Goal: Task Accomplishment & Management: Complete application form

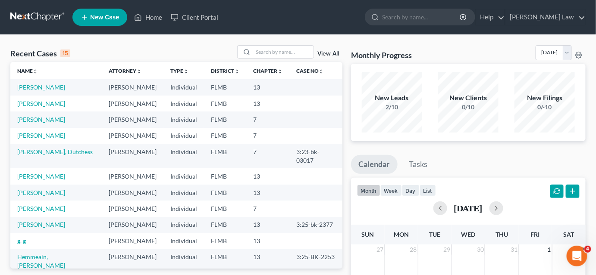
click at [117, 18] on span "New Case" at bounding box center [104, 17] width 29 height 6
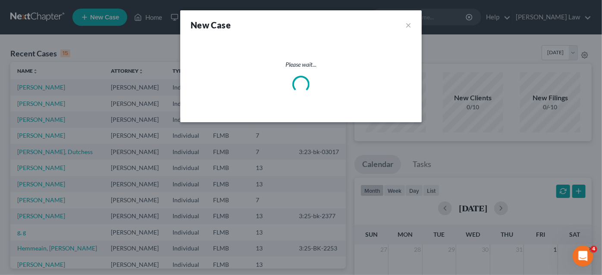
select select "15"
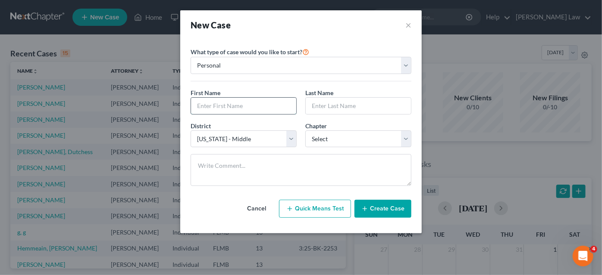
click at [234, 103] on input "text" at bounding box center [243, 106] width 105 height 16
type input "[PERSON_NAME]"
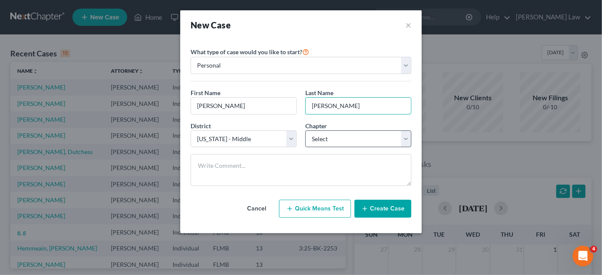
type input "[PERSON_NAME]"
click at [329, 142] on select "Select 7 11 12 13" at bounding box center [358, 139] width 106 height 17
select select "3"
click at [305, 131] on select "Select 7 11 12 13" at bounding box center [358, 139] width 106 height 17
click at [371, 210] on button "Create Case" at bounding box center [382, 209] width 57 height 18
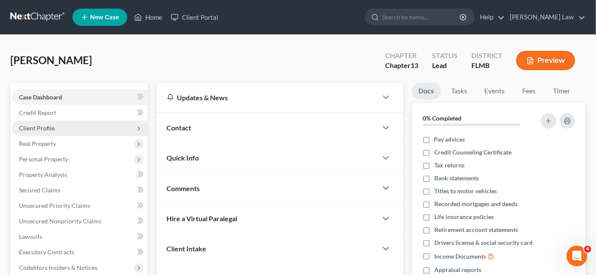
click at [46, 129] on span "Client Profile" at bounding box center [37, 128] width 36 height 7
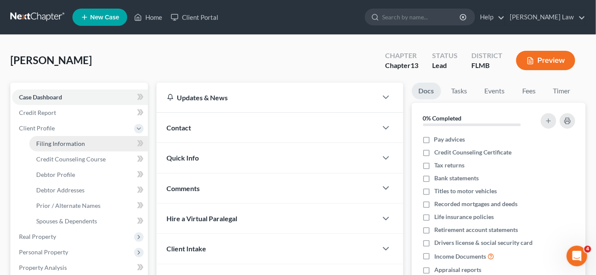
click at [82, 140] on span "Filing Information" at bounding box center [60, 143] width 49 height 7
select select "1"
select select "0"
select select "3"
select select "15"
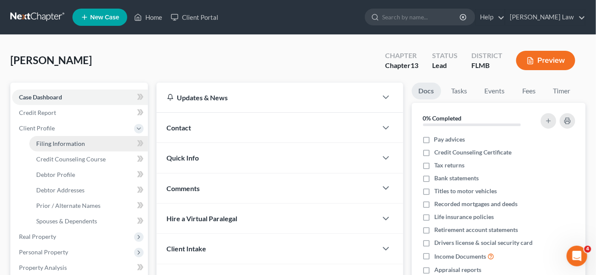
select select "9"
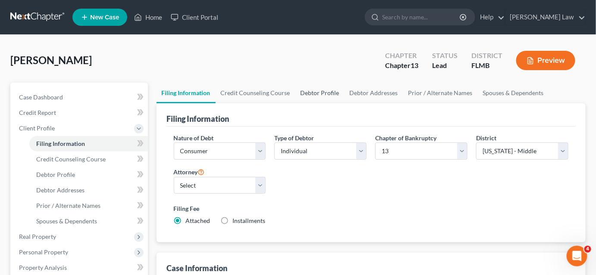
click at [311, 90] on link "Debtor Profile" at bounding box center [319, 93] width 49 height 21
select select "0"
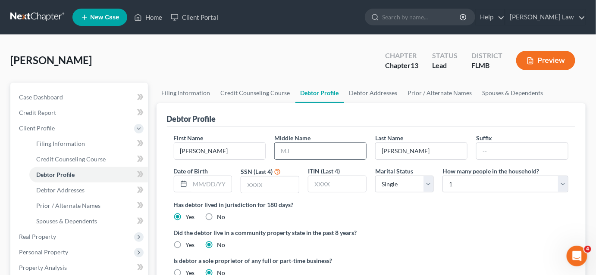
click at [304, 151] on input "text" at bounding box center [319, 151] width 91 height 16
type input "[PERSON_NAME]"
click at [271, 181] on input "text" at bounding box center [270, 185] width 58 height 16
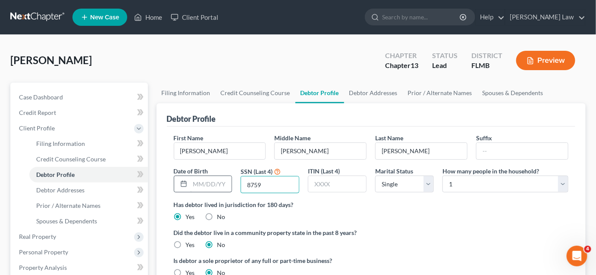
type input "8759"
click at [201, 187] on input "text" at bounding box center [211, 184] width 42 height 16
type input "[DATE]"
click at [374, 93] on link "Debtor Addresses" at bounding box center [373, 93] width 59 height 21
select select "0"
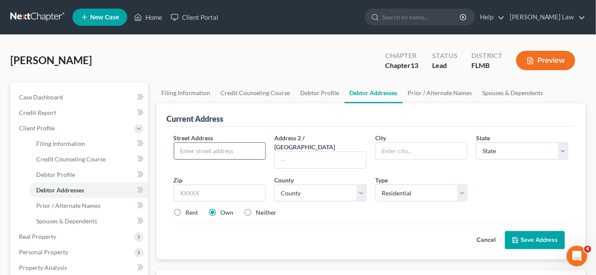
click at [225, 149] on input "text" at bounding box center [219, 151] width 91 height 16
type input "[STREET_ADDRESS][PERSON_NAME]"
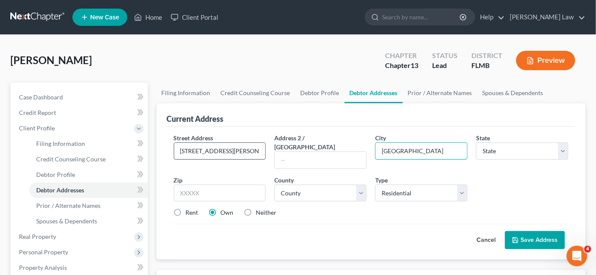
type input "[GEOGRAPHIC_DATA]"
select select "9"
type input "32222"
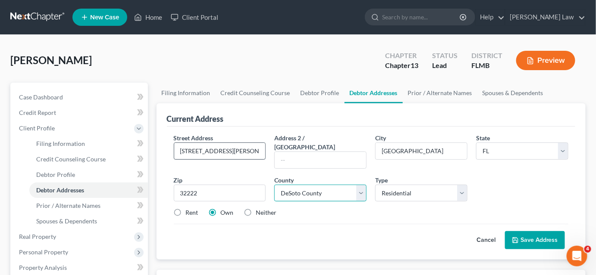
select select "14"
click at [525, 231] on button "Save Address" at bounding box center [535, 240] width 60 height 18
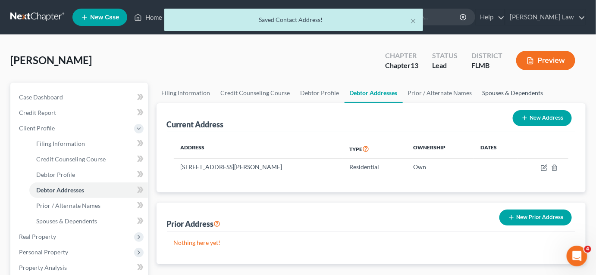
click at [481, 92] on link "Spouses & Dependents" at bounding box center [512, 93] width 71 height 21
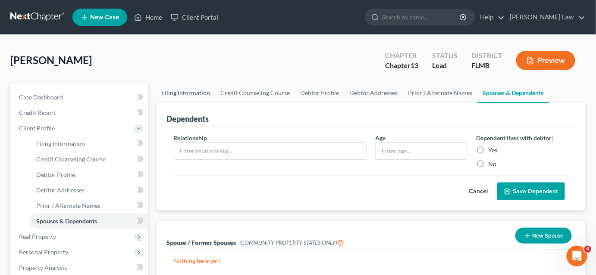
click at [197, 93] on link "Filing Information" at bounding box center [185, 93] width 59 height 21
select select "1"
select select "0"
select select "3"
select select "15"
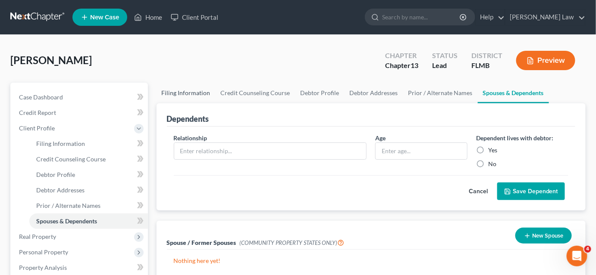
select select "0"
select select "9"
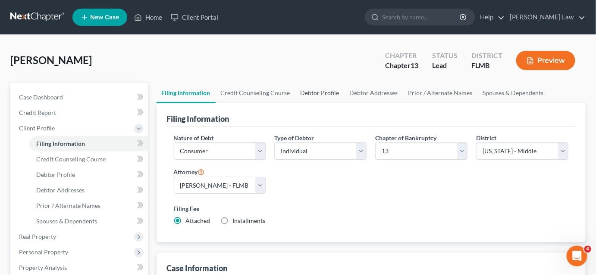
click at [304, 93] on link "Debtor Profile" at bounding box center [319, 93] width 49 height 21
select select "0"
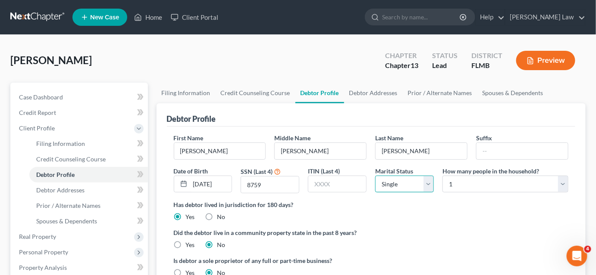
click at [389, 178] on select "Select Single Married Separated Divorced Widowed" at bounding box center [404, 184] width 59 height 17
select select "1"
click at [375, 176] on select "Select Single Married Separated Divorced Widowed" at bounding box center [404, 184] width 59 height 17
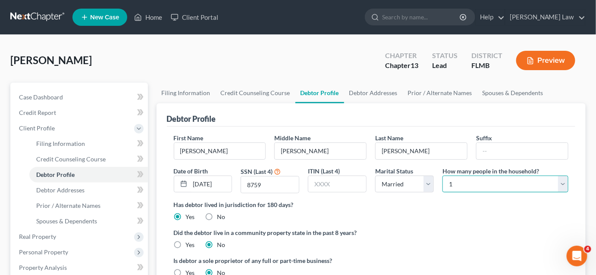
click at [485, 180] on select "Select 1 2 3 4 5 6 7 8 9 10 11 12 13 14 15 16 17 18 19 20" at bounding box center [505, 184] width 126 height 17
select select "1"
click at [442, 176] on select "Select 1 2 3 4 5 6 7 8 9 10 11 12 13 14 15 16 17 18 19 20" at bounding box center [505, 184] width 126 height 17
click at [157, 18] on link "Home" at bounding box center [148, 17] width 37 height 16
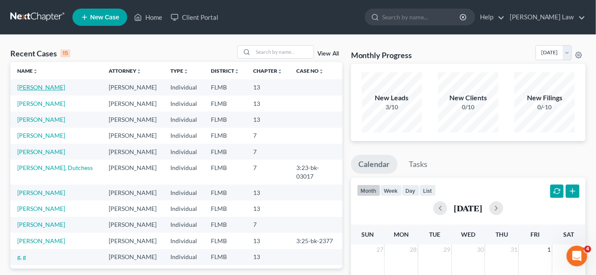
click at [48, 88] on link "[PERSON_NAME]" at bounding box center [41, 87] width 48 height 7
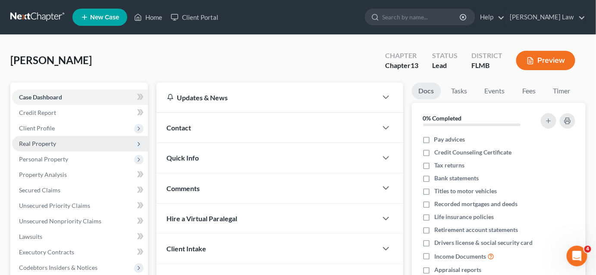
click at [46, 143] on span "Real Property" at bounding box center [37, 143] width 37 height 7
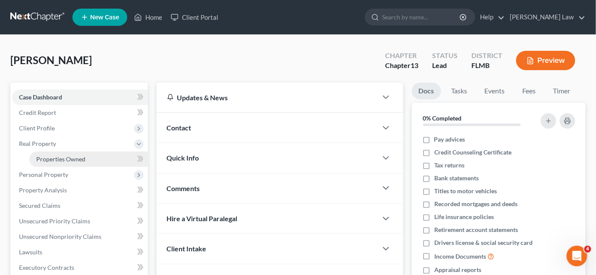
click at [88, 157] on link "Properties Owned" at bounding box center [88, 160] width 118 height 16
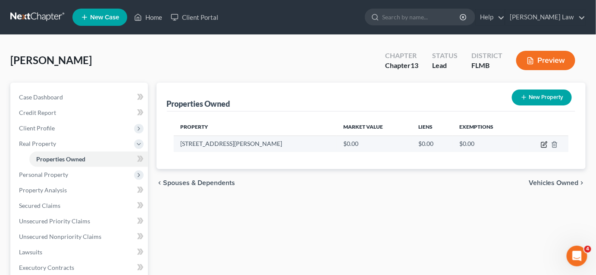
click at [543, 143] on icon "button" at bounding box center [543, 144] width 7 height 7
select select "9"
select select "14"
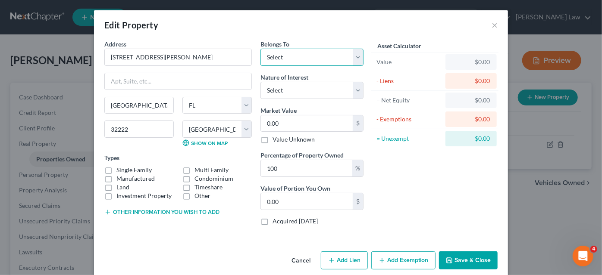
click at [280, 59] on select "Select Debtor 1 Only Debtor 2 Only Debtor 1 And Debtor 2 Only At Least One Of T…" at bounding box center [311, 57] width 103 height 17
select select "0"
click at [260, 49] on select "Select Debtor 1 Only Debtor 2 Only Debtor 1 And Debtor 2 Only At Least One Of T…" at bounding box center [311, 57] width 103 height 17
click at [282, 125] on input "0.00" at bounding box center [307, 123] width 92 height 16
type input "4"
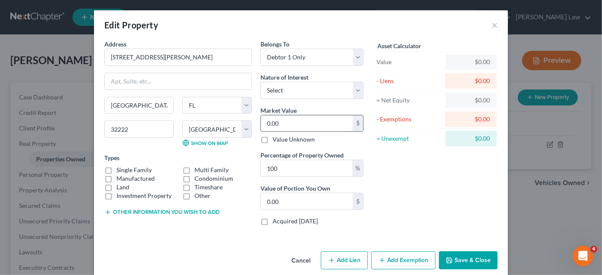
type input "4.00"
type input "45"
type input "45.00"
type input "4"
type input "4.00"
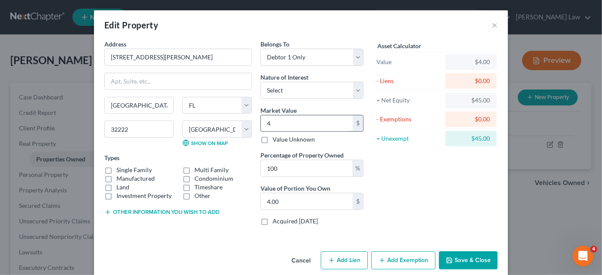
type input "42"
type input "42.00"
type input "425"
type input "425.00"
type input "4250"
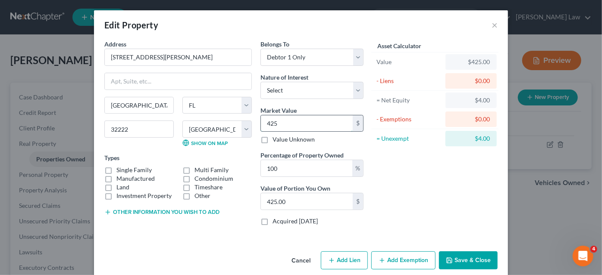
type input "4,250.00"
type input "4,2500"
type input "42,500.00"
type input "42,5000"
type input "425,000.00"
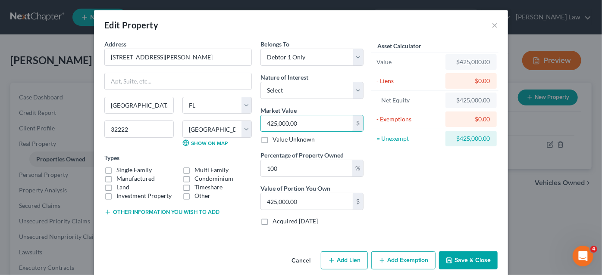
type input "425,000.00"
click at [457, 259] on button "Save & Close" at bounding box center [468, 261] width 59 height 18
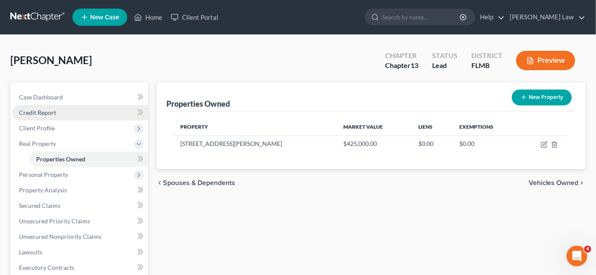
click at [53, 113] on span "Credit Report" at bounding box center [37, 112] width 37 height 7
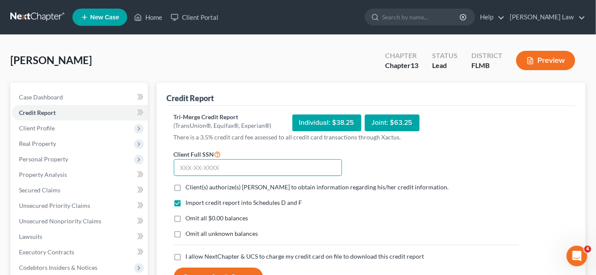
click at [198, 171] on input "text" at bounding box center [258, 167] width 168 height 17
type input "266-53-8759"
click at [186, 187] on label "Client(s) authorize(s) [PERSON_NAME] to obtain information regarding his/her cr…" at bounding box center [317, 187] width 263 height 9
click at [189, 187] on input "Client(s) authorize(s) [PERSON_NAME] to obtain information regarding his/her cr…" at bounding box center [192, 186] width 6 height 6
checkbox input "true"
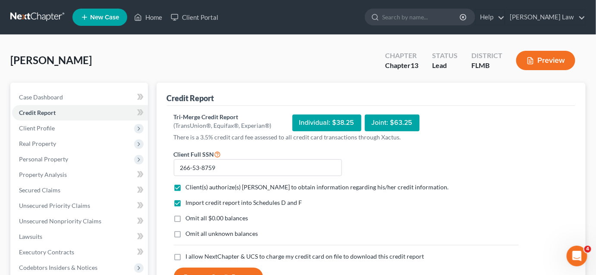
click at [186, 232] on label "Omit all unknown balances" at bounding box center [222, 234] width 72 height 9
click at [189, 232] on input "Omit all unknown balances" at bounding box center [192, 233] width 6 height 6
checkbox input "true"
click at [186, 258] on label "I allow NextChapter & UCS to charge my credit card on file to download this cre…" at bounding box center [305, 257] width 238 height 9
click at [189, 258] on input "I allow NextChapter & UCS to charge my credit card on file to download this cre…" at bounding box center [192, 256] width 6 height 6
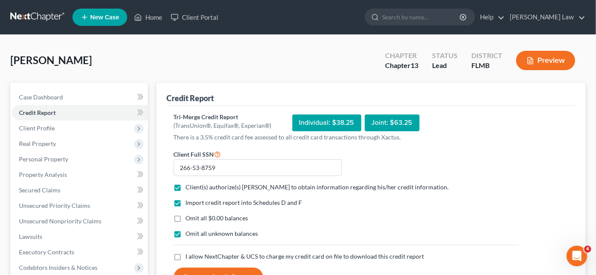
checkbox input "true"
click at [186, 218] on label "Omit all $0.00 balances" at bounding box center [217, 218] width 62 height 9
click at [189, 218] on input "Omit all $0.00 balances" at bounding box center [192, 217] width 6 height 6
checkbox input "true"
click at [186, 232] on label "Omit all unknown balances" at bounding box center [222, 234] width 72 height 9
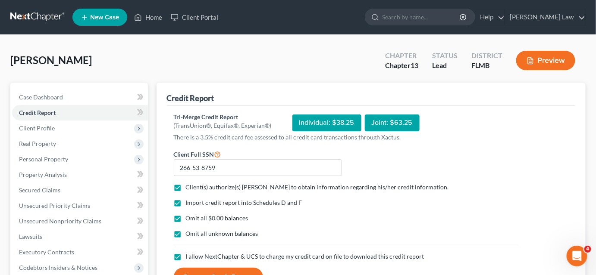
click at [189, 232] on input "Omit all unknown balances" at bounding box center [192, 233] width 6 height 6
checkbox input "false"
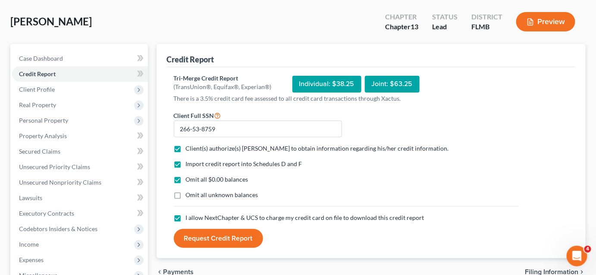
click at [212, 243] on button "Request Credit Report" at bounding box center [218, 238] width 89 height 19
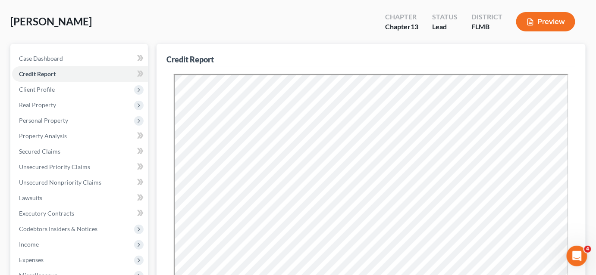
scroll to position [0, 0]
click at [62, 151] on link "Secured Claims" at bounding box center [80, 152] width 136 height 16
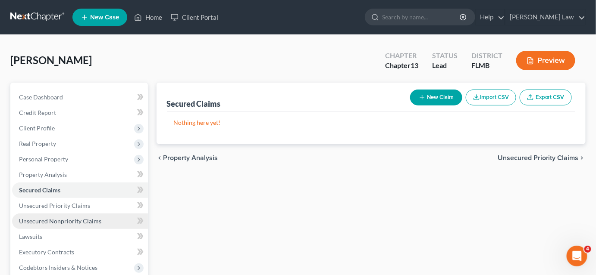
click at [75, 221] on span "Unsecured Nonpriority Claims" at bounding box center [60, 221] width 82 height 7
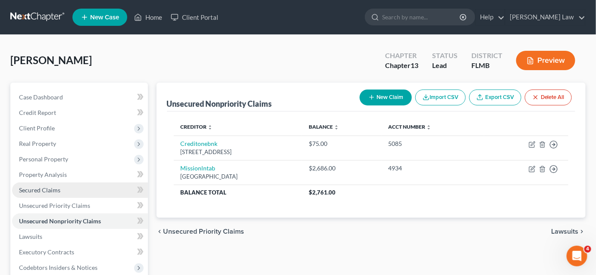
click at [61, 192] on link "Secured Claims" at bounding box center [80, 191] width 136 height 16
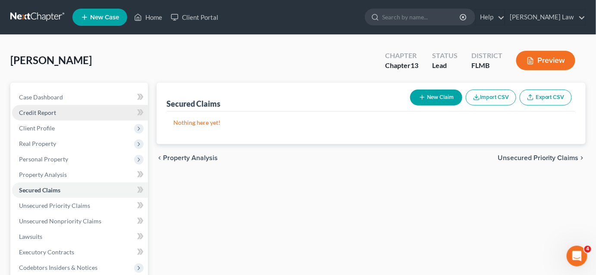
click at [45, 115] on span "Credit Report" at bounding box center [37, 112] width 37 height 7
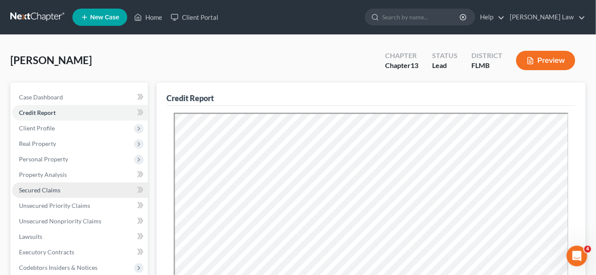
click at [48, 187] on span "Secured Claims" at bounding box center [39, 190] width 41 height 7
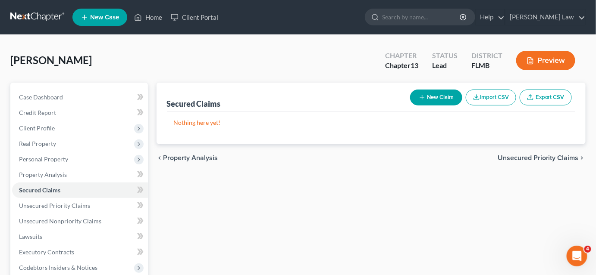
click at [428, 98] on button "New Claim" at bounding box center [436, 98] width 52 height 16
select select "0"
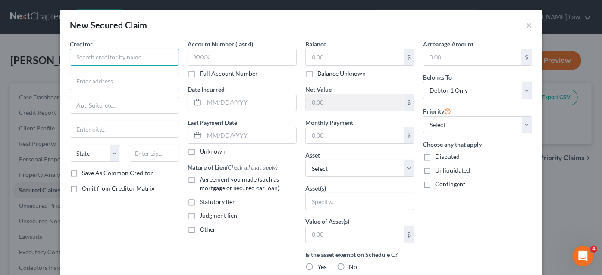
click at [134, 58] on input "text" at bounding box center [124, 57] width 109 height 17
type input "Shellpoint Mortgage"
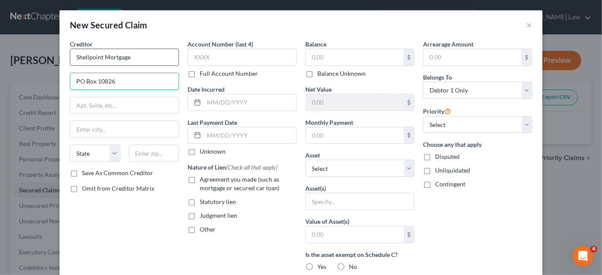
type input "PO Box 10826"
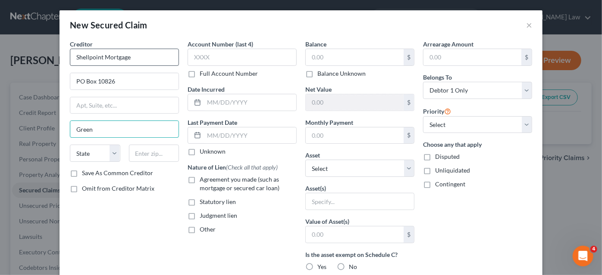
type input "[GEOGRAPHIC_DATA]"
select select "42"
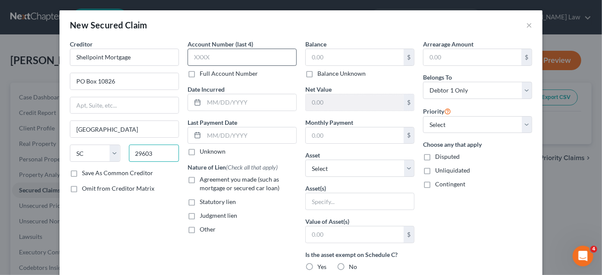
type input "29603"
click at [206, 57] on input "text" at bounding box center [241, 57] width 109 height 17
type input "9926"
click at [318, 56] on input "text" at bounding box center [355, 57] width 98 height 16
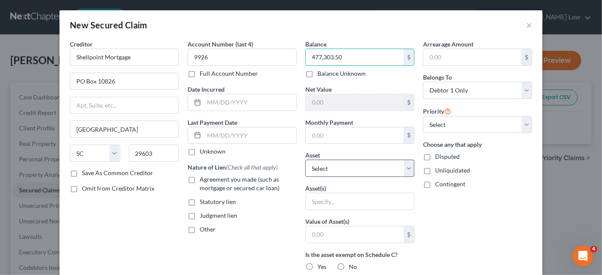
type input "477,303.50"
click at [322, 164] on select "Select Other Multiple Assets [STREET_ADDRESS][PERSON_NAME] - $425000.0" at bounding box center [359, 168] width 109 height 17
select select "2"
click at [305, 160] on select "Select Other Multiple Assets [STREET_ADDRESS][PERSON_NAME] - $425000.0" at bounding box center [359, 168] width 109 height 17
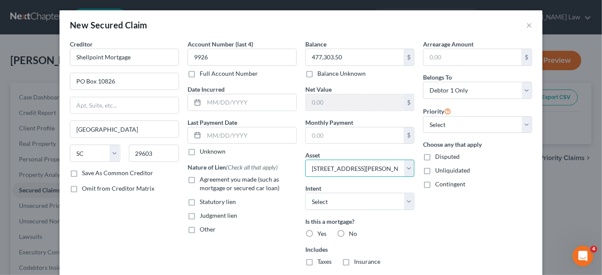
scroll to position [78, 0]
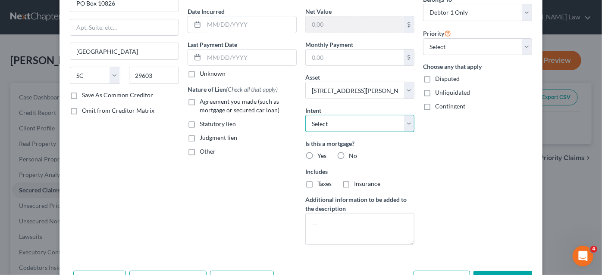
click at [337, 122] on select "Select Surrender Redeem Reaffirm Avoid Other" at bounding box center [359, 123] width 109 height 17
select select "2"
click at [305, 115] on select "Select Surrender Redeem Reaffirm Avoid Other" at bounding box center [359, 123] width 109 height 17
click at [317, 153] on label "Yes" at bounding box center [321, 156] width 9 height 9
click at [321, 153] on input "Yes" at bounding box center [324, 155] width 6 height 6
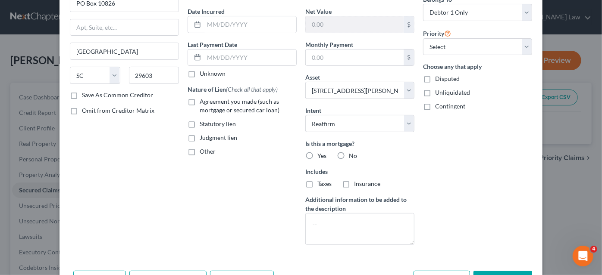
radio input "true"
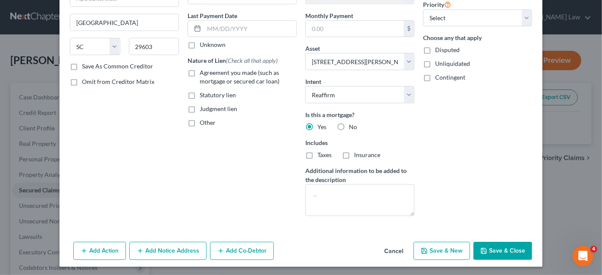
click at [480, 248] on icon "button" at bounding box center [483, 251] width 7 height 7
select select
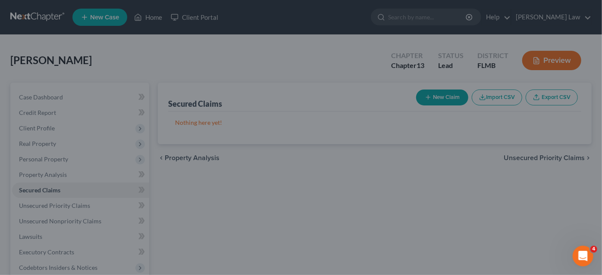
type input "-52,303.50"
type input "0.00"
select select "2"
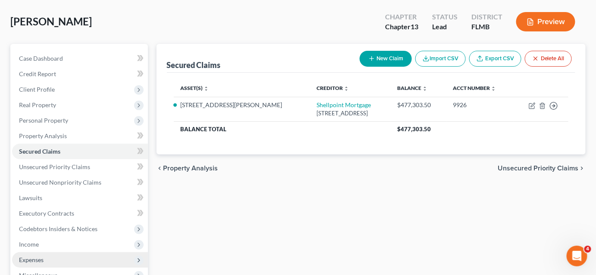
scroll to position [117, 0]
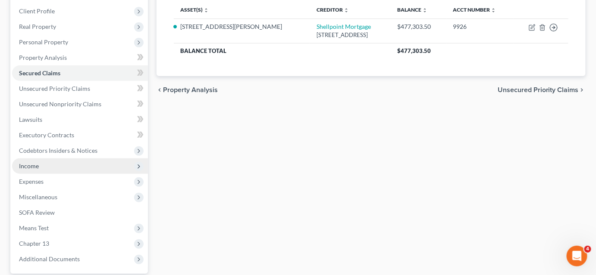
click at [51, 165] on span "Income" at bounding box center [80, 167] width 136 height 16
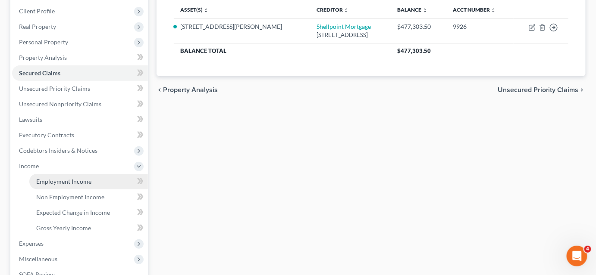
click at [52, 180] on span "Employment Income" at bounding box center [63, 181] width 55 height 7
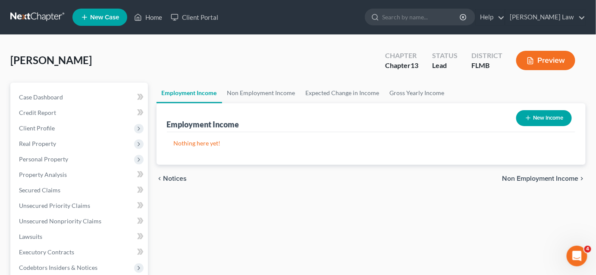
click at [537, 115] on button "New Income" at bounding box center [544, 118] width 56 height 16
select select "0"
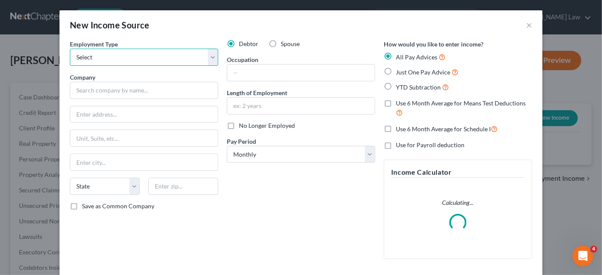
click at [81, 51] on select "Select Full or [DEMOGRAPHIC_DATA] Employment Self Employment" at bounding box center [144, 57] width 148 height 17
select select "0"
click at [70, 49] on select "Select Full or [DEMOGRAPHIC_DATA] Employment Self Employment" at bounding box center [144, 57] width 148 height 17
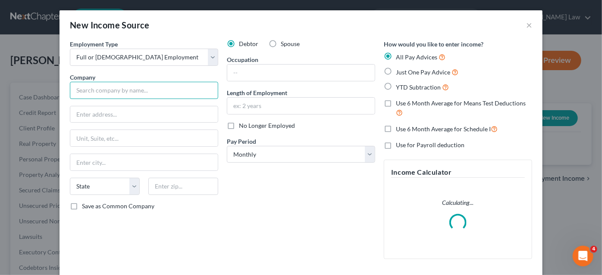
click at [92, 91] on input "text" at bounding box center [144, 90] width 148 height 17
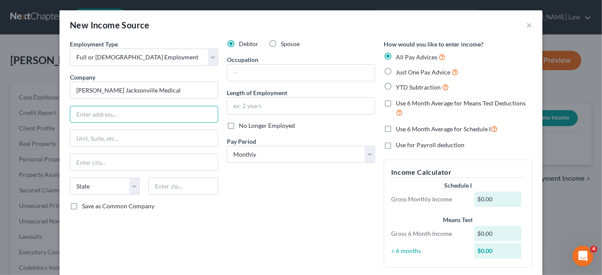
type input "[PERSON_NAME] Jacksonville Medical"
type input "[STREET_ADDRESS]"
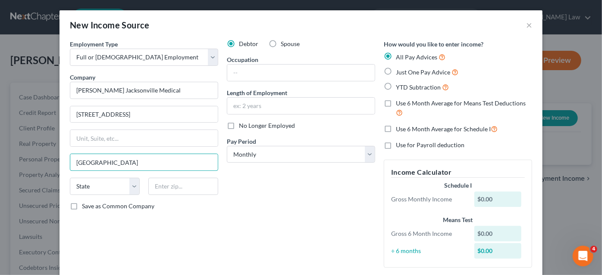
type input "[GEOGRAPHIC_DATA]"
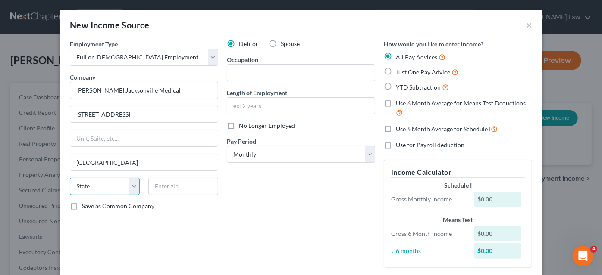
select select "9"
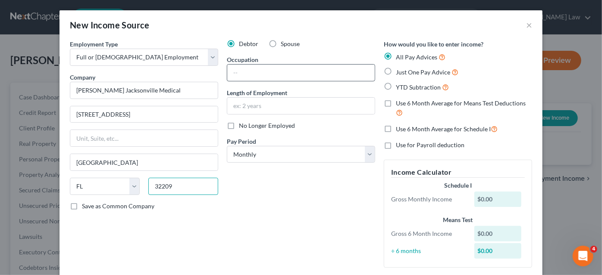
type input "32209"
click at [228, 75] on input "text" at bounding box center [300, 73] width 147 height 16
type input "Registered Nurse"
click at [265, 108] on input "text" at bounding box center [300, 106] width 147 height 16
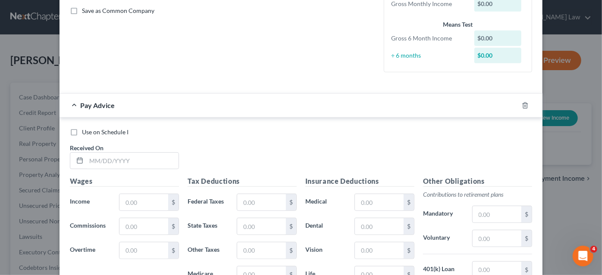
scroll to position [39, 0]
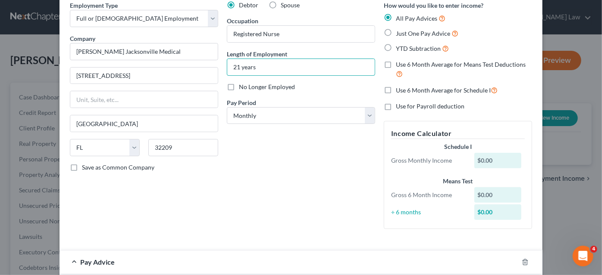
type input "21 years"
click at [396, 31] on label "Just One Pay Advice" at bounding box center [427, 33] width 62 height 10
click at [399, 31] on input "Just One Pay Advice" at bounding box center [402, 31] width 6 height 6
radio input "true"
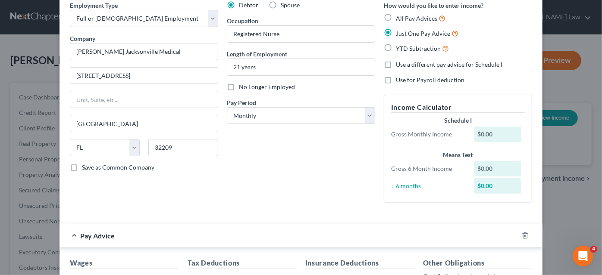
scroll to position [156, 0]
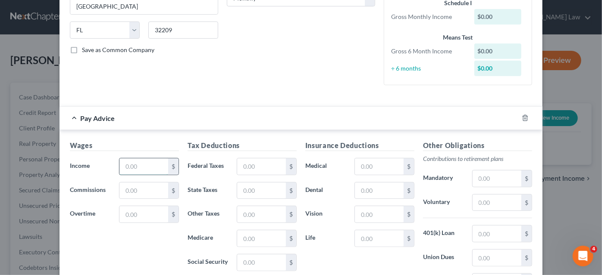
click at [130, 161] on input "text" at bounding box center [143, 167] width 49 height 16
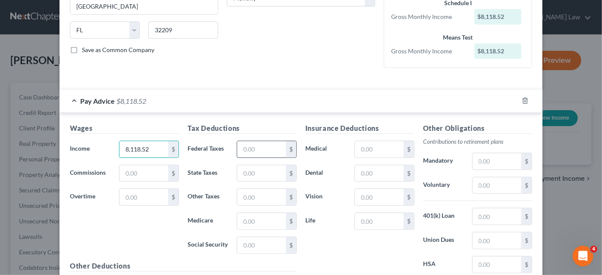
type input "8,118.52"
click at [249, 148] on input "text" at bounding box center [261, 149] width 49 height 16
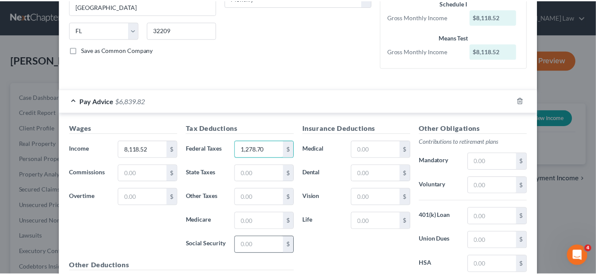
scroll to position [249, 0]
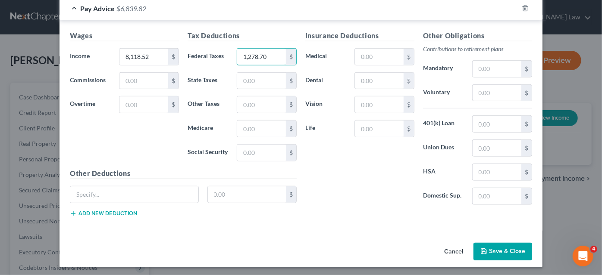
type input "1,278.70"
click at [490, 250] on button "Save & Close" at bounding box center [502, 252] width 59 height 18
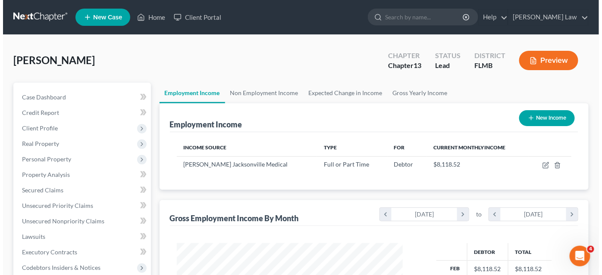
scroll to position [153, 240]
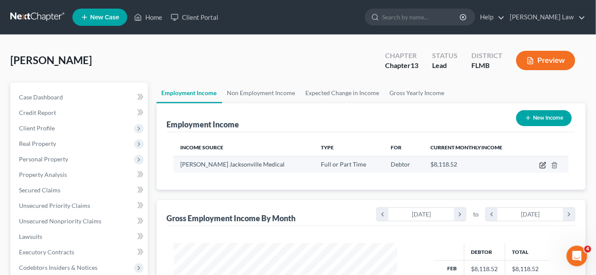
click at [541, 165] on icon "button" at bounding box center [542, 165] width 7 height 7
select select "0"
select select "9"
select select "0"
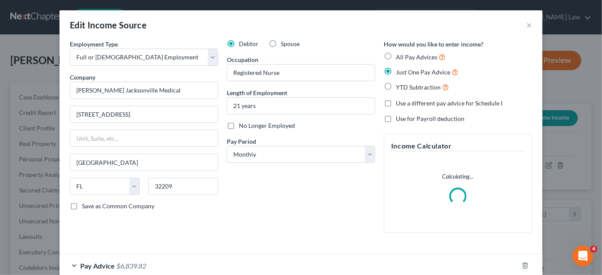
scroll to position [49, 0]
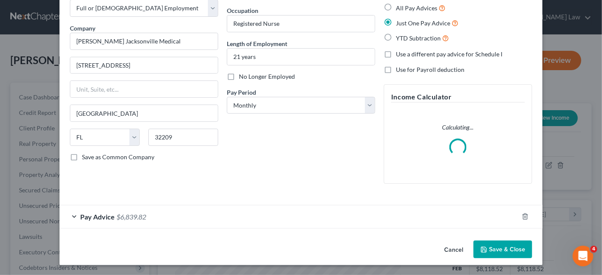
click at [262, 212] on div "Pay Advice $6,839.82" at bounding box center [288, 217] width 458 height 23
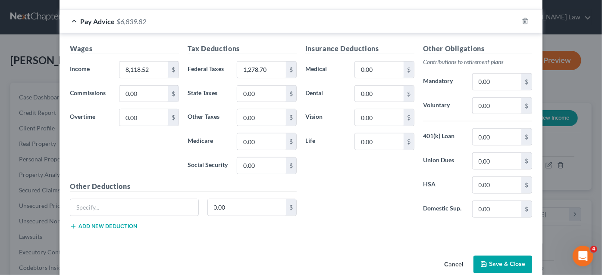
scroll to position [237, 0]
click at [483, 137] on input "0.00" at bounding box center [496, 136] width 49 height 16
type input "486.23"
click at [374, 69] on input "0.00" at bounding box center [379, 69] width 49 height 16
type input "97.96"
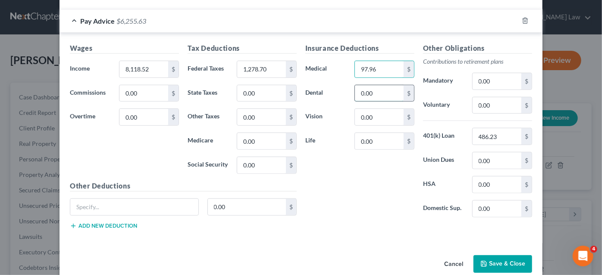
click at [365, 91] on input "0.00" at bounding box center [379, 93] width 49 height 16
type input "8.99"
click at [367, 110] on input "0.00" at bounding box center [379, 117] width 49 height 16
type input "9.12"
paste input "486.23"
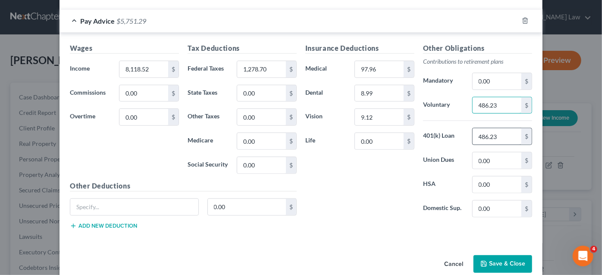
type input "486.23"
click at [384, 147] on input "0.00" at bounding box center [379, 141] width 49 height 16
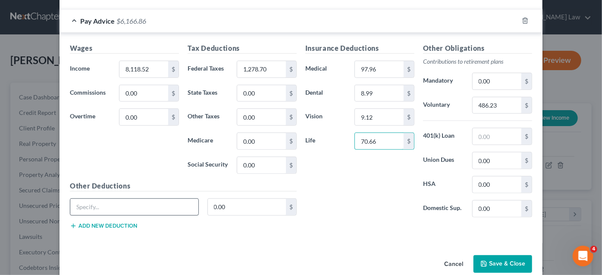
type input "70.66"
click at [148, 209] on input "text" at bounding box center [134, 207] width 128 height 16
type input "FSA"
click at [226, 205] on input "0.00" at bounding box center [247, 207] width 78 height 16
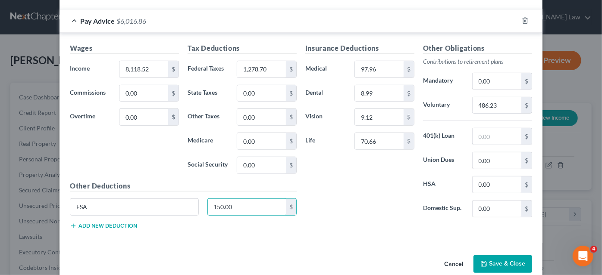
type input "150.00"
click at [119, 225] on button "Add new deduction" at bounding box center [103, 226] width 67 height 7
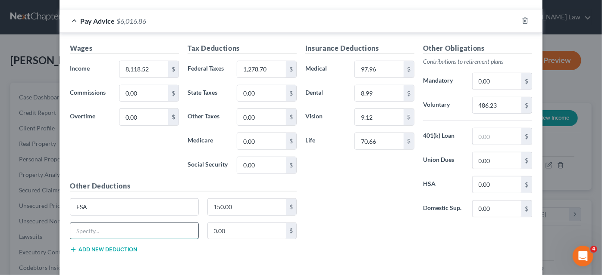
click at [111, 229] on input "text" at bounding box center [134, 231] width 128 height 16
type input "Short Term Disability"
click at [215, 225] on input "0.00" at bounding box center [247, 231] width 78 height 16
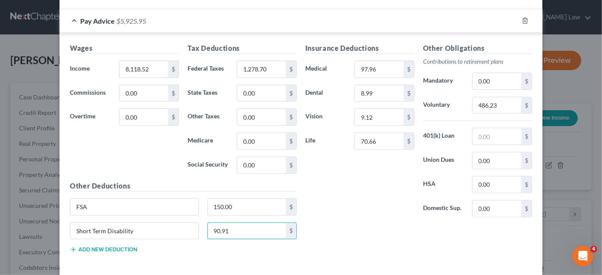
type input "90.91"
click at [125, 246] on button "Add new deduction" at bounding box center [103, 249] width 67 height 7
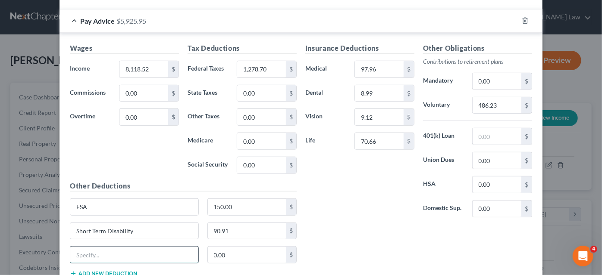
click at [123, 250] on input "text" at bounding box center [134, 255] width 128 height 16
type input "American Heritage"
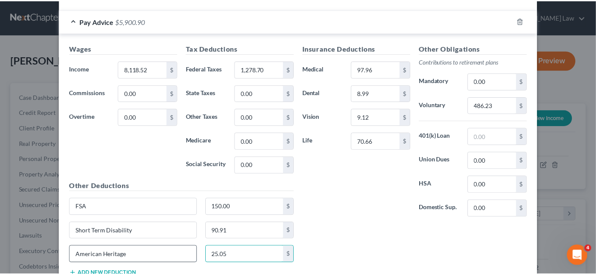
scroll to position [297, 0]
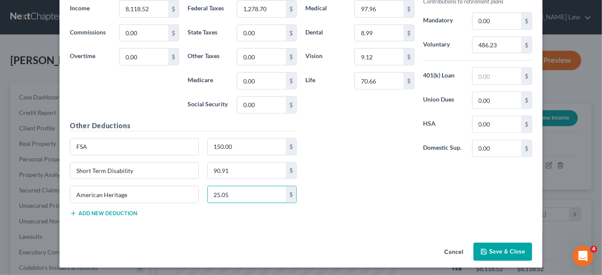
type input "25.05"
click at [111, 210] on button "Add new deduction" at bounding box center [103, 213] width 67 height 7
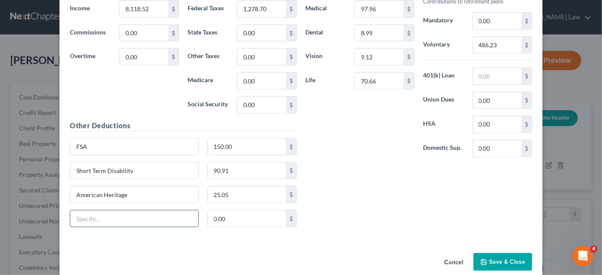
click at [106, 215] on input "text" at bounding box center [134, 219] width 128 height 16
type input "Accident Insurance"
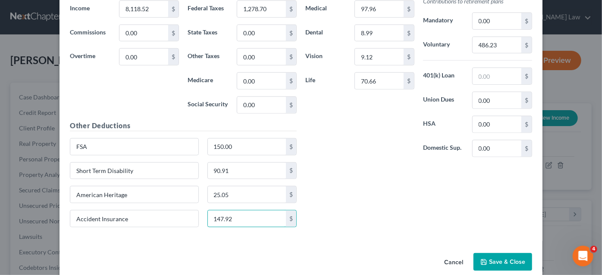
type input "147.92"
click at [518, 263] on button "Save & Close" at bounding box center [502, 262] width 59 height 18
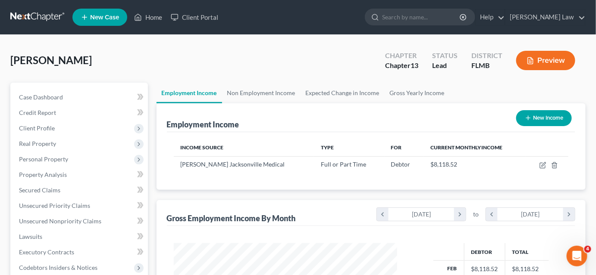
scroll to position [156, 0]
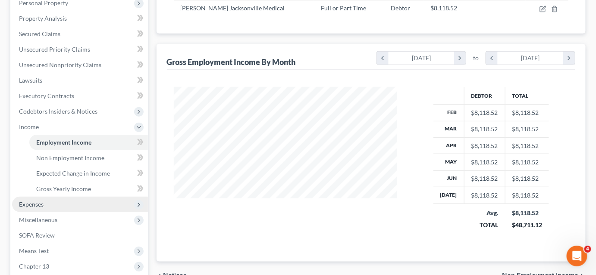
click at [40, 206] on span "Expenses" at bounding box center [31, 204] width 25 height 7
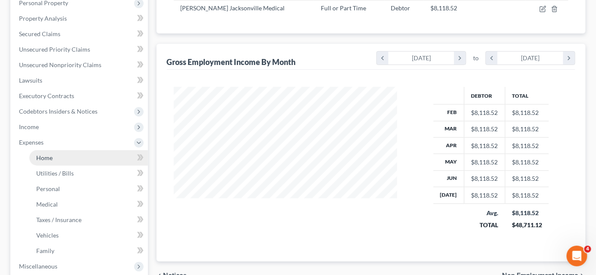
click at [65, 157] on link "Home" at bounding box center [88, 158] width 118 height 16
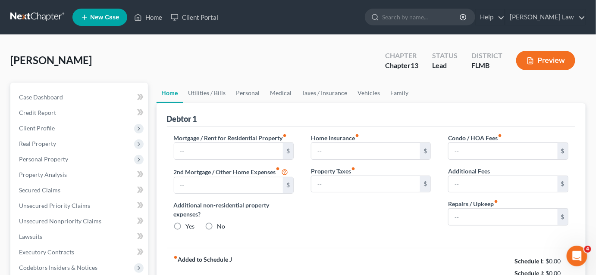
type input "0.00"
radio input "true"
type input "0.00"
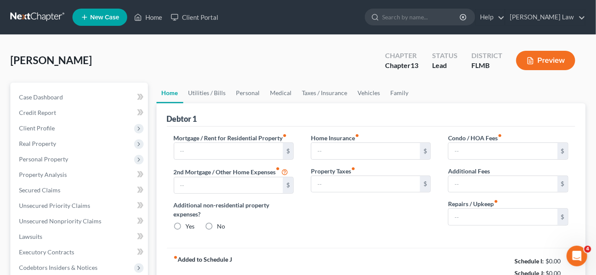
type input "0.00"
click at [199, 91] on link "Utilities / Bills" at bounding box center [207, 93] width 48 height 21
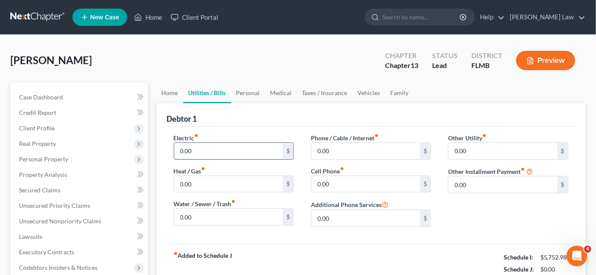
click at [199, 153] on input "0.00" at bounding box center [228, 151] width 109 height 16
type input "350.00"
click at [324, 151] on input "0.00" at bounding box center [365, 151] width 109 height 16
type input "450.00"
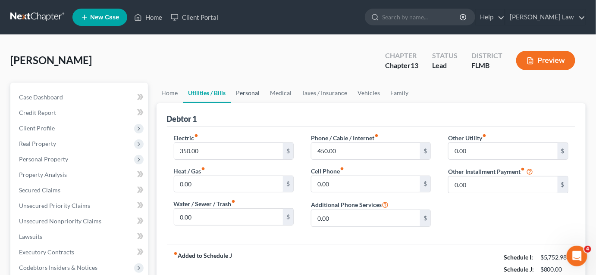
click at [255, 93] on link "Personal" at bounding box center [248, 93] width 34 height 21
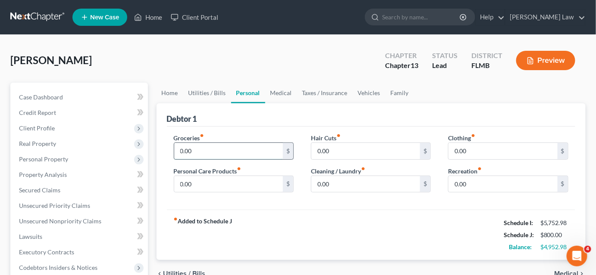
click at [219, 149] on input "0.00" at bounding box center [228, 151] width 109 height 16
type input "600.00"
click at [395, 94] on link "Family" at bounding box center [399, 93] width 28 height 21
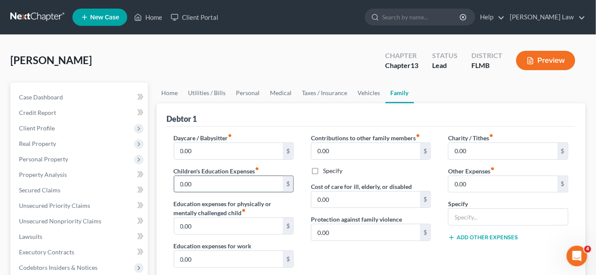
click at [213, 181] on input "0.00" at bounding box center [228, 184] width 109 height 16
type input "600.00"
click at [253, 95] on link "Personal" at bounding box center [248, 93] width 34 height 21
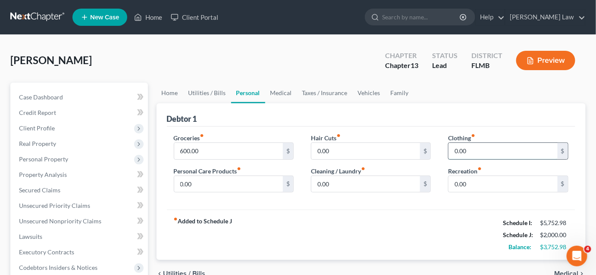
click at [468, 151] on input "0.00" at bounding box center [502, 151] width 109 height 16
type input "200.00"
click at [239, 186] on input "0.00" at bounding box center [228, 184] width 109 height 16
type input "100.00"
click at [278, 91] on link "Medical" at bounding box center [281, 93] width 32 height 21
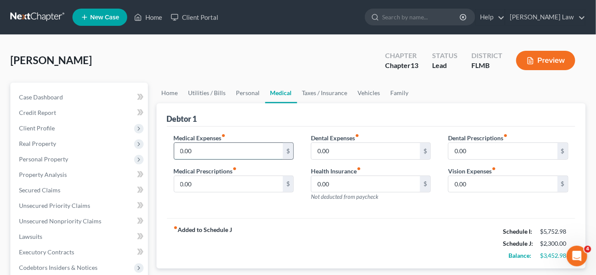
click at [233, 151] on input "0.00" at bounding box center [228, 151] width 109 height 16
type input "150.00"
click at [318, 89] on link "Taxes / Insurance" at bounding box center [325, 93] width 56 height 21
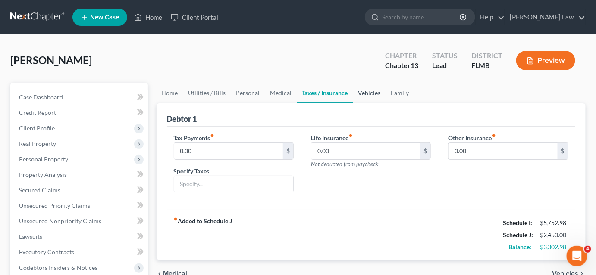
click at [359, 91] on link "Vehicles" at bounding box center [369, 93] width 33 height 21
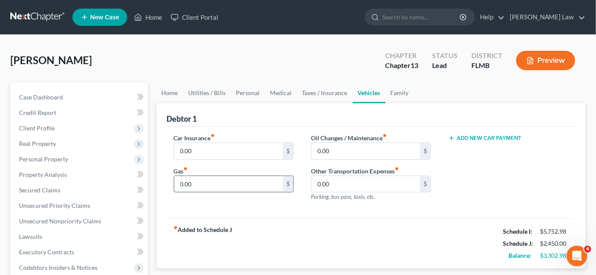
click at [194, 189] on input "0.00" at bounding box center [228, 184] width 109 height 16
type input "500.00"
click at [247, 94] on link "Personal" at bounding box center [248, 93] width 34 height 21
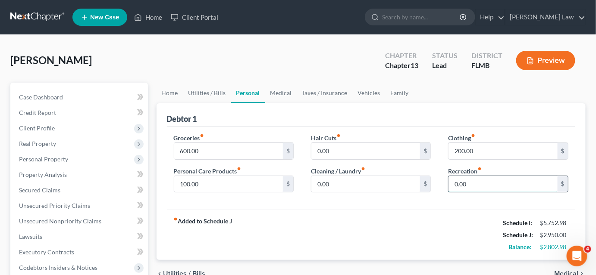
click at [464, 179] on input "0.00" at bounding box center [502, 184] width 109 height 16
type input "150.00"
click at [316, 94] on link "Taxes / Insurance" at bounding box center [325, 93] width 56 height 21
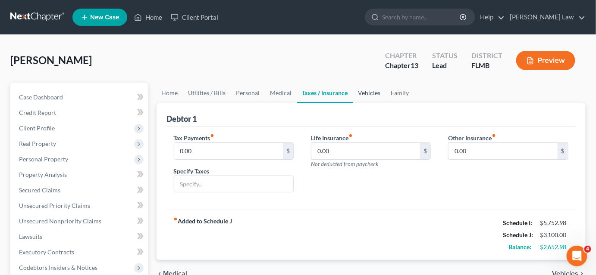
click at [370, 92] on link "Vehicles" at bounding box center [369, 93] width 33 height 21
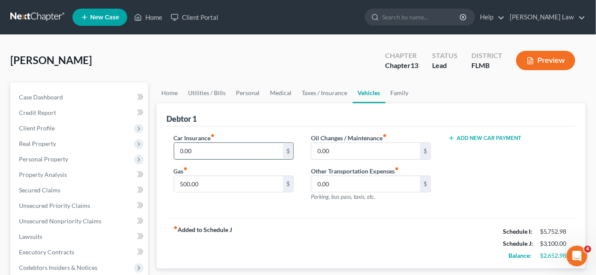
click at [195, 149] on input "0.00" at bounding box center [228, 151] width 109 height 16
type input "145.00"
click at [397, 96] on link "Family" at bounding box center [399, 93] width 28 height 21
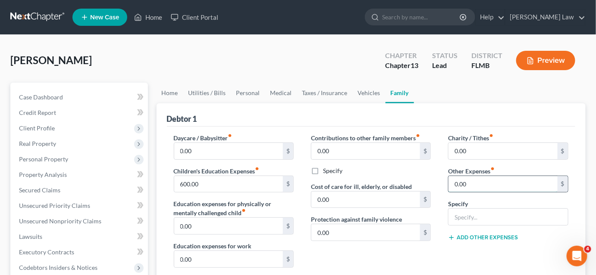
click at [466, 188] on input "0.00" at bounding box center [502, 184] width 109 height 16
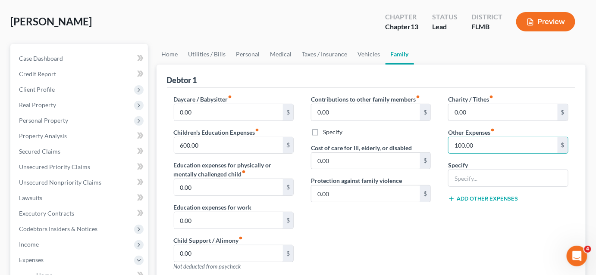
scroll to position [78, 0]
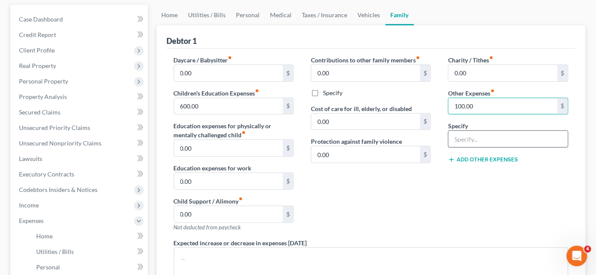
type input "100.00"
click at [463, 137] on input "text" at bounding box center [507, 139] width 119 height 16
click at [505, 135] on input "Pet Expenses" at bounding box center [507, 139] width 119 height 16
type input "Pet Expenses"
click at [495, 155] on div "Add Other Expenses" at bounding box center [508, 159] width 120 height 9
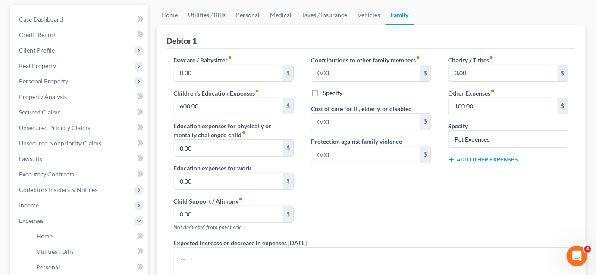
click at [495, 157] on button "Add Other Expenses" at bounding box center [483, 159] width 70 height 7
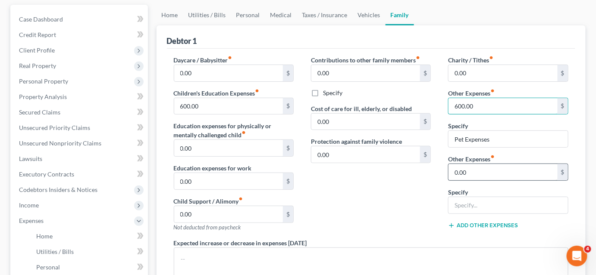
type input "600.00"
click at [478, 168] on input "0.00" at bounding box center [502, 172] width 109 height 16
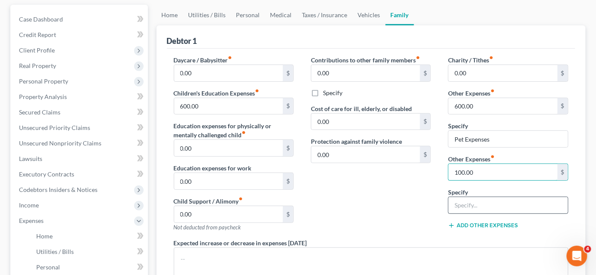
type input "100.00"
click at [460, 205] on input "text" at bounding box center [507, 205] width 119 height 16
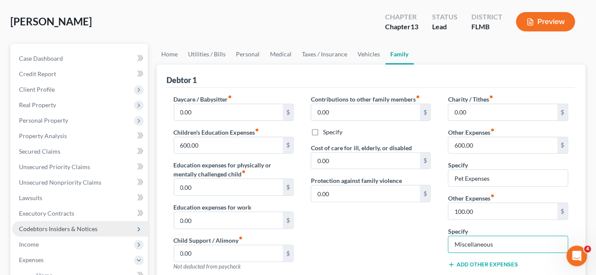
scroll to position [117, 0]
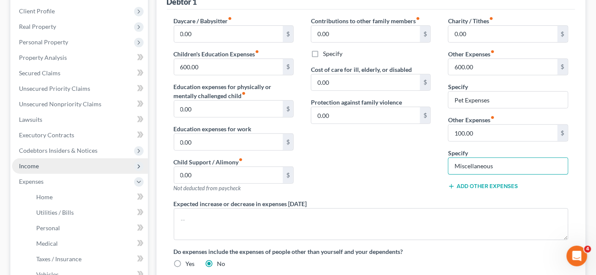
type input "Miscellaneous"
click at [55, 171] on span "Income" at bounding box center [80, 167] width 136 height 16
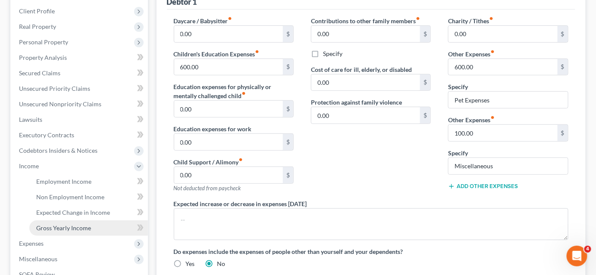
click at [83, 226] on span "Gross Yearly Income" at bounding box center [63, 227] width 55 height 7
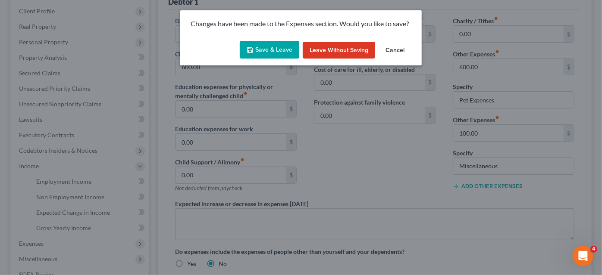
click at [278, 48] on button "Save & Leave" at bounding box center [269, 50] width 59 height 18
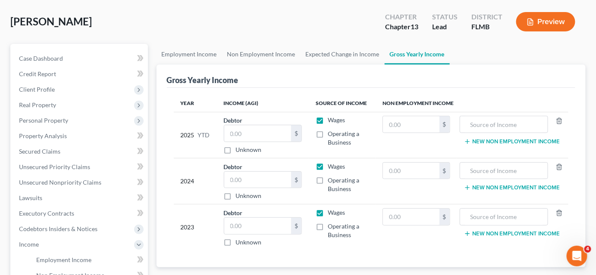
scroll to position [78, 0]
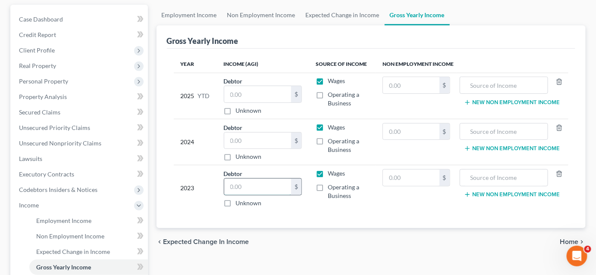
click at [240, 183] on input "text" at bounding box center [257, 187] width 67 height 16
type input "85,438.00"
click at [261, 135] on input "text" at bounding box center [257, 141] width 67 height 16
type input "90,349.00"
click at [266, 94] on input "text" at bounding box center [257, 94] width 67 height 16
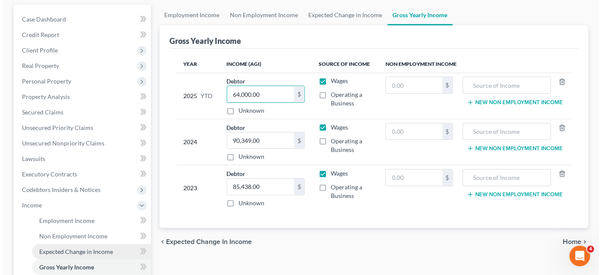
scroll to position [196, 0]
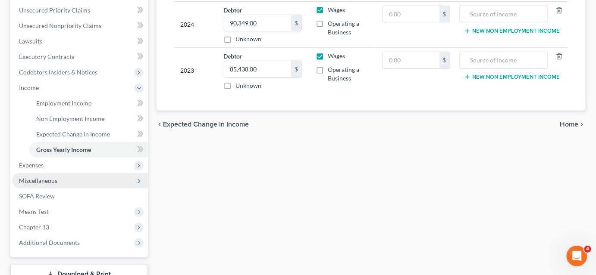
type input "64,000.00"
click at [48, 184] on span "Miscellaneous" at bounding box center [38, 180] width 38 height 7
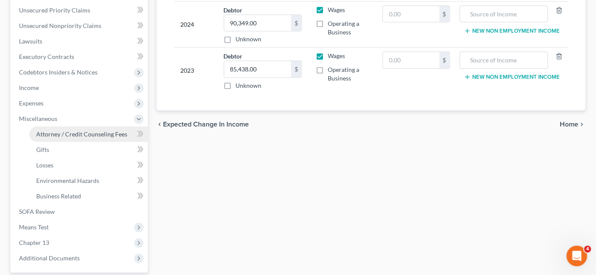
click at [88, 141] on link "Attorney / Credit Counseling Fees" at bounding box center [88, 135] width 118 height 16
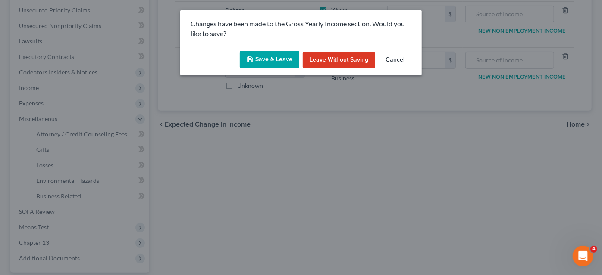
click at [261, 62] on button "Save & Leave" at bounding box center [269, 60] width 59 height 18
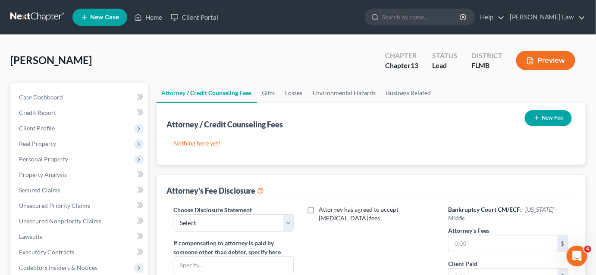
click at [539, 119] on button "New Fee" at bounding box center [547, 118] width 47 height 16
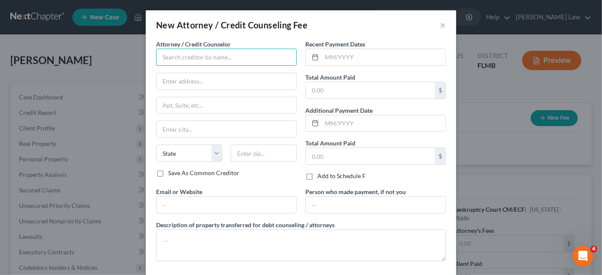
click at [209, 58] on input "text" at bounding box center [226, 57] width 140 height 17
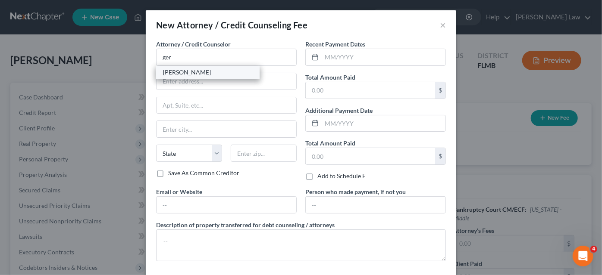
click at [206, 74] on div "[PERSON_NAME]" at bounding box center [208, 72] width 90 height 9
type input "[PERSON_NAME]"
type input "[STREET_ADDRESS]"
type input "#404"
type input "[GEOGRAPHIC_DATA]"
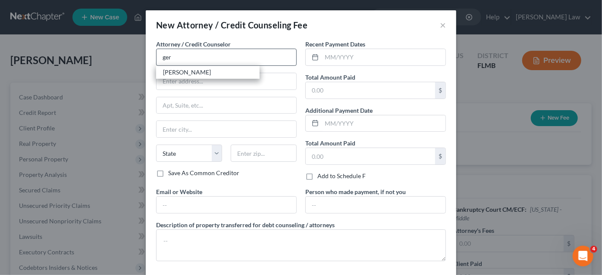
select select "9"
type input "32202"
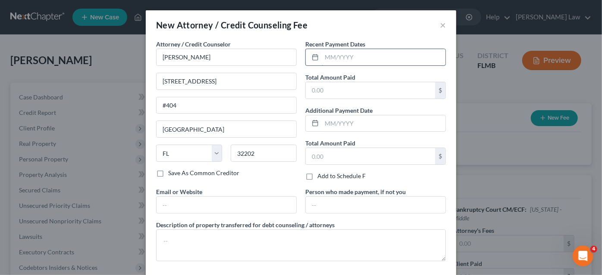
click at [328, 62] on input "text" at bounding box center [383, 57] width 124 height 16
type input "[DATE]"
click at [331, 95] on input "text" at bounding box center [370, 90] width 129 height 16
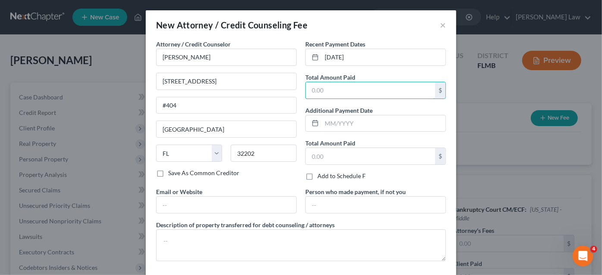
type input "1,000.00"
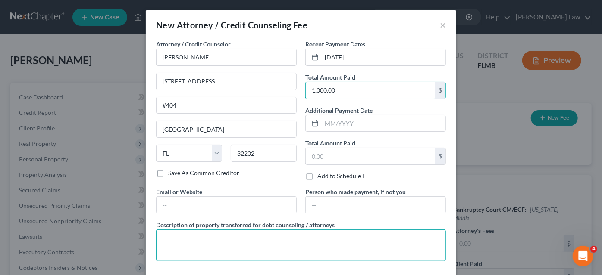
click at [231, 246] on textarea at bounding box center [301, 246] width 290 height 32
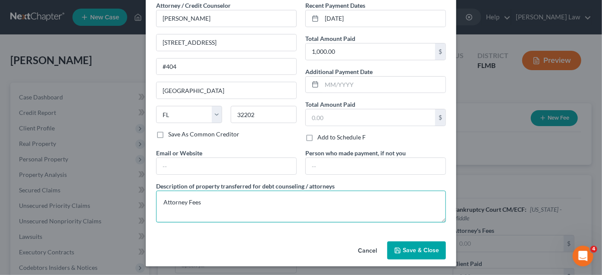
type textarea "Attorney Fees"
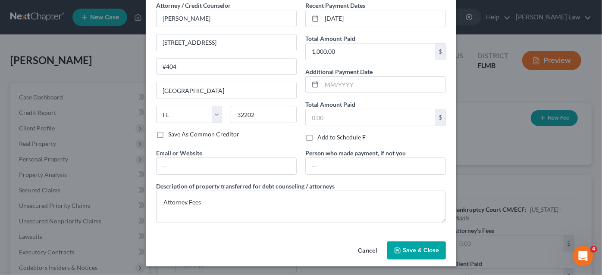
click at [403, 247] on span "Save & Close" at bounding box center [420, 250] width 36 height 7
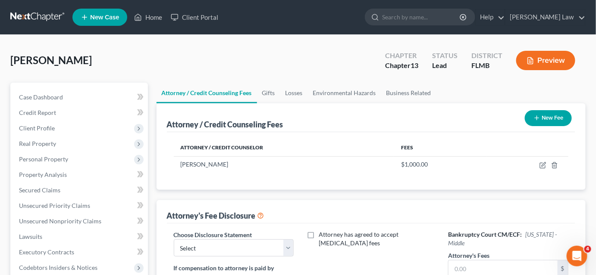
click at [551, 119] on button "New Fee" at bounding box center [547, 118] width 47 height 16
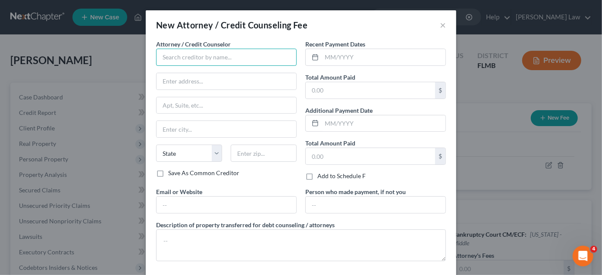
click at [231, 56] on input "text" at bounding box center [226, 57] width 140 height 17
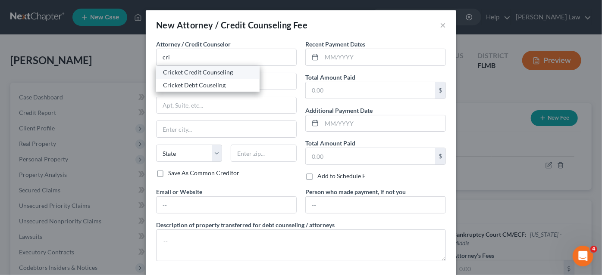
click at [212, 76] on div "Cricket Credit Counseling" at bounding box center [207, 72] width 103 height 13
type input "Cricket Credit Counseling"
type input "n/a"
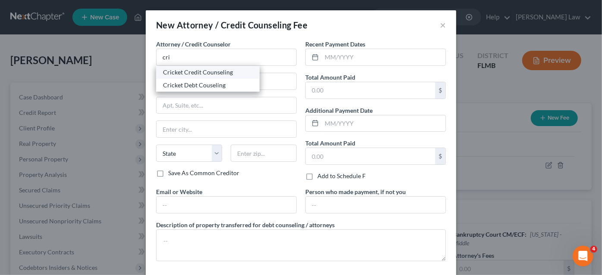
select select "9"
type input "n/a"
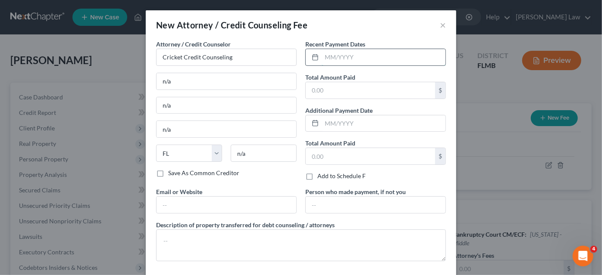
click at [325, 58] on input "text" at bounding box center [383, 57] width 124 height 16
type input "[DATE]"
click at [337, 86] on input "text" at bounding box center [370, 90] width 129 height 16
type input "24.00"
drag, startPoint x: 246, startPoint y: 52, endPoint x: 143, endPoint y: 53, distance: 103.0
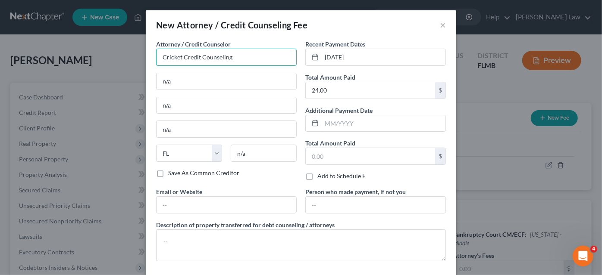
click at [146, 57] on div "Attorney / Credit Counselor * Cricket Credit Counseling n/a n/a n/a State [US_S…" at bounding box center [301, 158] width 310 height 237
type input "Money Sharp Credit Counseling"
click at [171, 81] on input "n/a" at bounding box center [226, 81] width 140 height 16
type input "n"
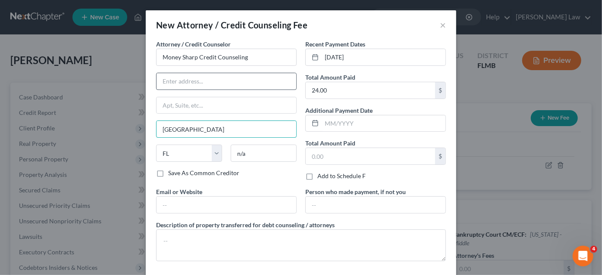
type input "[GEOGRAPHIC_DATA]"
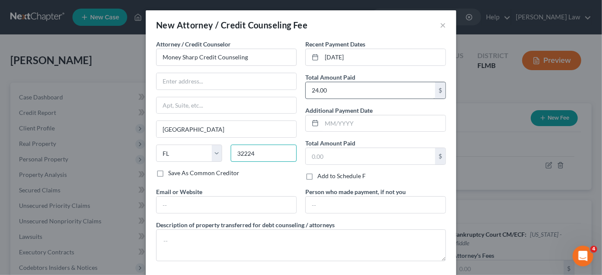
type input "32224"
type input "30.00"
click at [334, 58] on input "[DATE]" at bounding box center [383, 57] width 124 height 16
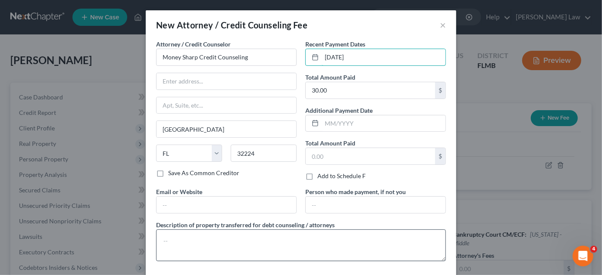
type input "[DATE]"
click at [247, 239] on textarea at bounding box center [301, 246] width 290 height 32
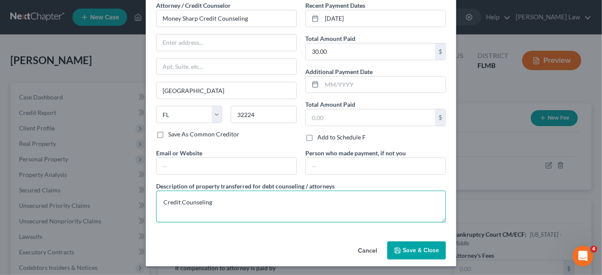
type textarea "Credit Counseling"
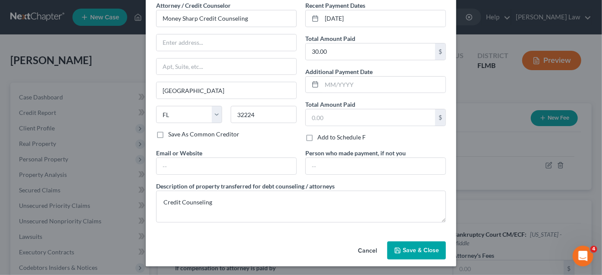
click at [394, 248] on icon "button" at bounding box center [397, 250] width 7 height 7
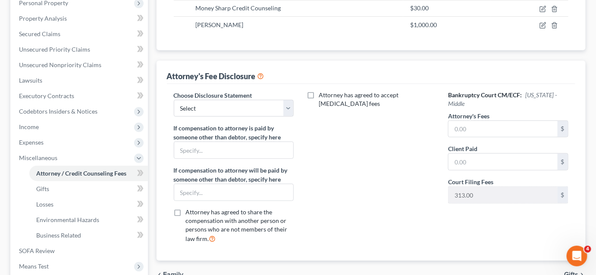
scroll to position [274, 0]
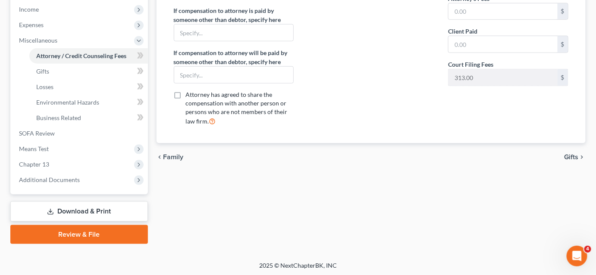
click at [71, 214] on link "Download & Print" at bounding box center [78, 212] width 137 height 20
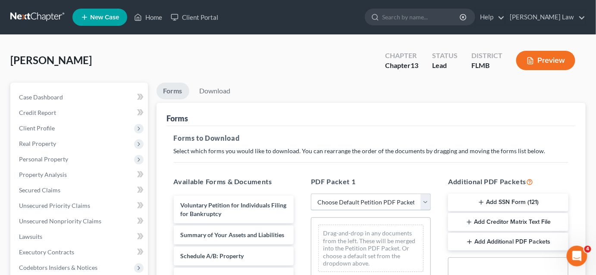
click at [343, 200] on select "Choose Default Petition PDF Packet Complete Bankruptcy Petition (all forms and …" at bounding box center [371, 202] width 120 height 17
select select "0"
click at [314, 194] on select "Choose Default Petition PDF Packet Complete Bankruptcy Petition (all forms and …" at bounding box center [371, 202] width 120 height 17
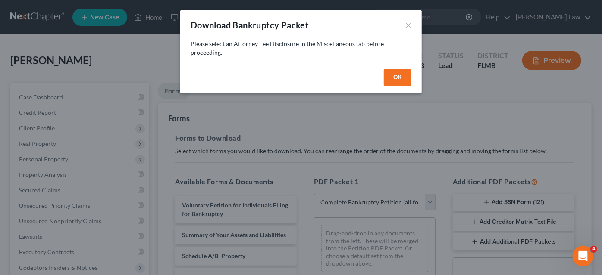
click at [400, 77] on button "OK" at bounding box center [398, 77] width 28 height 17
select select
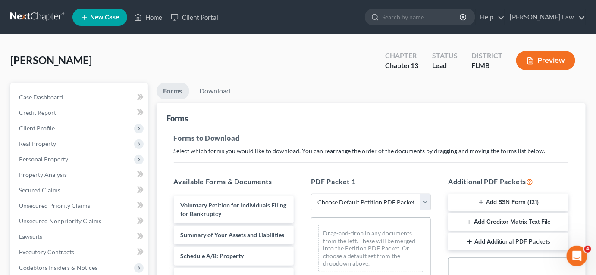
scroll to position [117, 0]
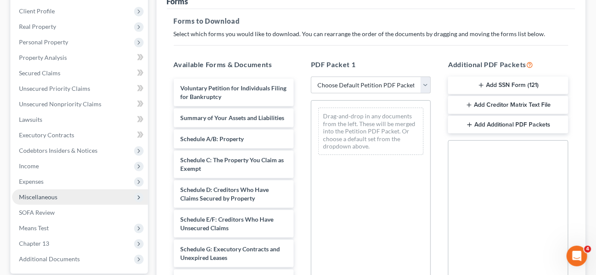
click at [56, 194] on span "Miscellaneous" at bounding box center [38, 196] width 38 height 7
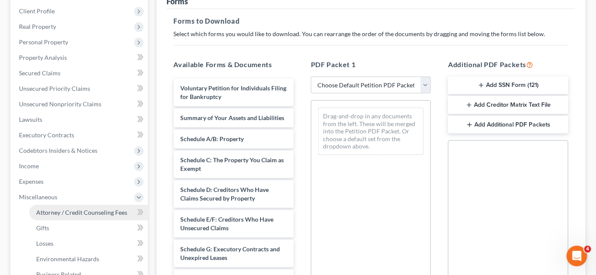
click at [59, 212] on span "Attorney / Credit Counseling Fees" at bounding box center [81, 212] width 91 height 7
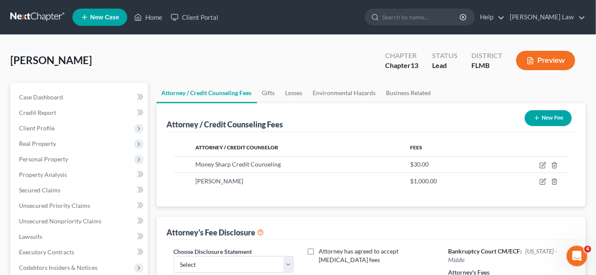
scroll to position [156, 0]
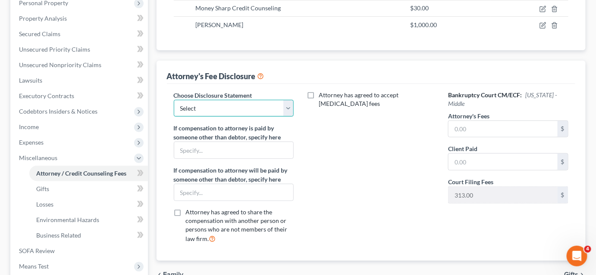
click at [253, 110] on select "Select Attorney" at bounding box center [234, 108] width 120 height 17
select select "0"
click at [174, 100] on select "Select Attorney" at bounding box center [234, 108] width 120 height 17
click at [481, 121] on input "text" at bounding box center [502, 129] width 109 height 16
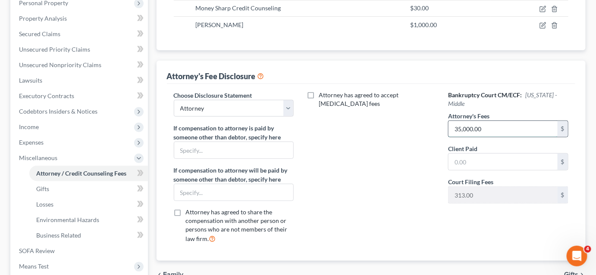
click at [462, 122] on input "35,000.00" at bounding box center [502, 129] width 109 height 16
type input "3,500.00"
click at [486, 154] on input "text" at bounding box center [502, 162] width 109 height 16
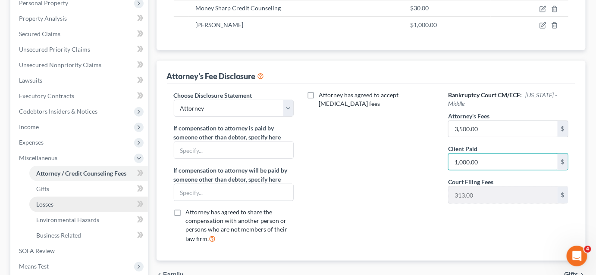
scroll to position [274, 0]
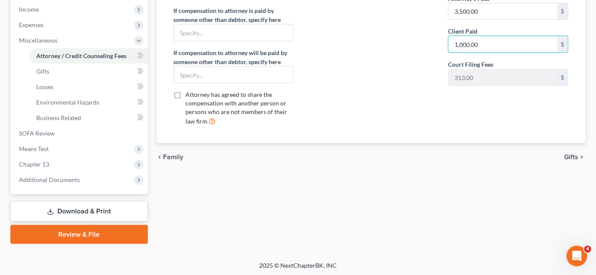
type input "1,000.00"
click at [103, 209] on link "Download & Print" at bounding box center [78, 212] width 137 height 20
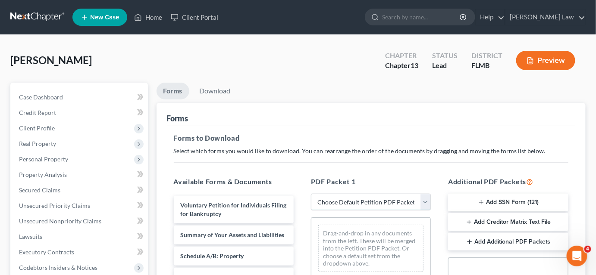
click at [352, 198] on select "Choose Default Petition PDF Packet Complete Bankruptcy Petition (all forms and …" at bounding box center [371, 202] width 120 height 17
select select "0"
click at [311, 194] on select "Choose Default Petition PDF Packet Complete Bankruptcy Petition (all forms and …" at bounding box center [371, 202] width 120 height 17
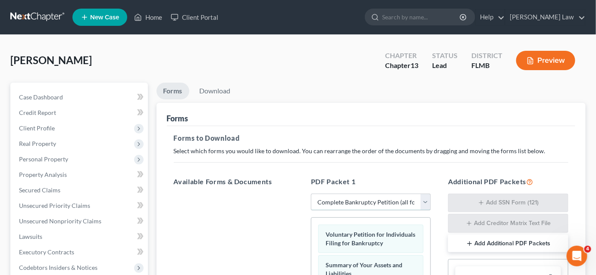
scroll to position [117, 0]
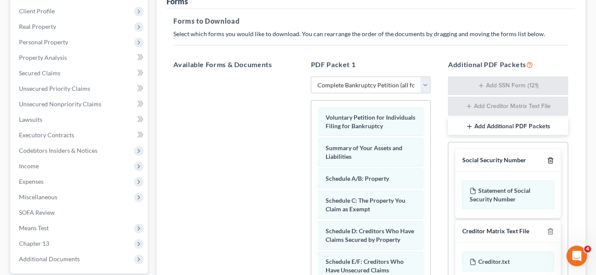
click at [551, 161] on line "button" at bounding box center [551, 162] width 0 height 2
click at [551, 231] on line "button" at bounding box center [551, 232] width 0 height 2
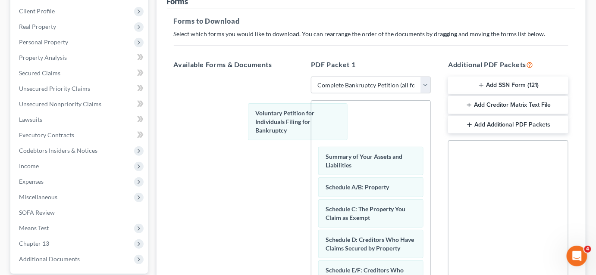
drag, startPoint x: 385, startPoint y: 131, endPoint x: 216, endPoint y: 111, distance: 170.0
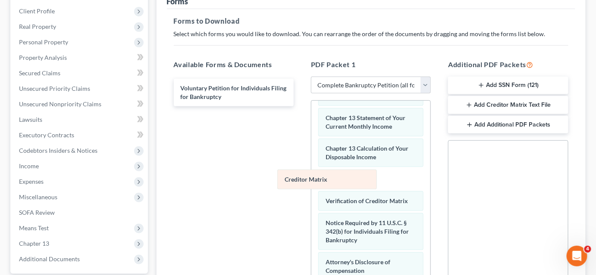
drag, startPoint x: 364, startPoint y: 178, endPoint x: 251, endPoint y: 168, distance: 113.8
click at [311, 172] on div "Creditor Matrix Summary of Your Assets and Liabilities Schedule A/B: Property S…" at bounding box center [370, 64] width 119 height 546
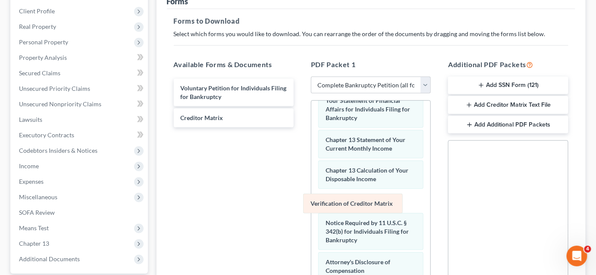
drag, startPoint x: 353, startPoint y: 198, endPoint x: 245, endPoint y: 160, distance: 114.6
click at [311, 163] on div "Verification of Creditor Matrix Summary of Your Assets and Liabilities Schedule…" at bounding box center [370, 75] width 119 height 524
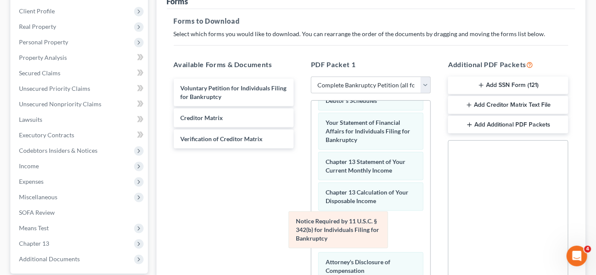
drag, startPoint x: 359, startPoint y: 229, endPoint x: 264, endPoint y: 191, distance: 101.9
click at [311, 197] on div "Notice Required by 11 U.S.C. § 342(b) for Individuals Filing for Bankruptcy Sum…" at bounding box center [370, 86] width 119 height 502
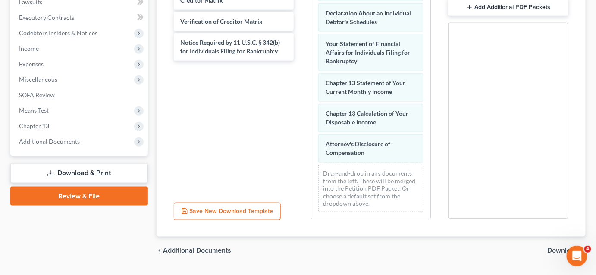
click at [552, 250] on span "Download" at bounding box center [562, 250] width 31 height 7
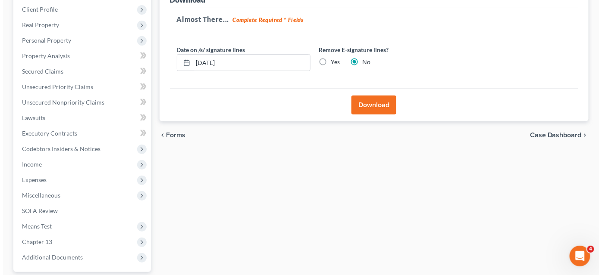
scroll to position [80, 0]
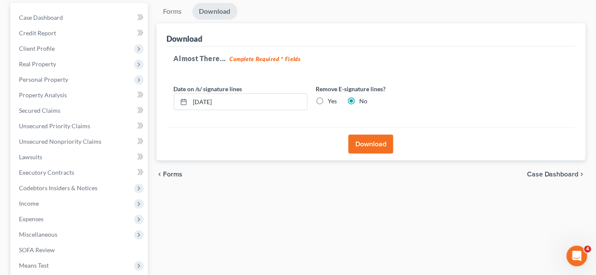
click at [376, 147] on button "Download" at bounding box center [370, 144] width 45 height 19
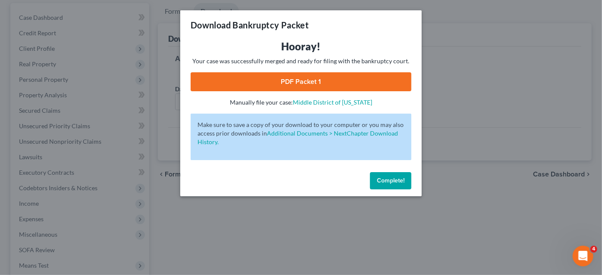
click at [311, 78] on link "PDF Packet 1" at bounding box center [300, 81] width 221 height 19
click at [379, 185] on button "Complete!" at bounding box center [390, 180] width 41 height 17
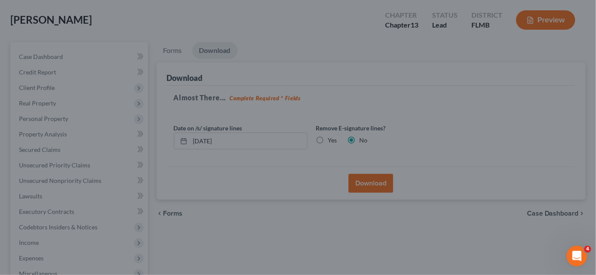
scroll to position [0, 0]
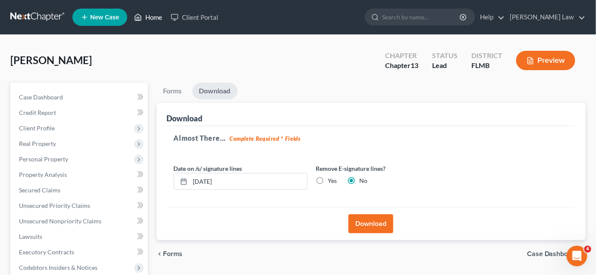
click at [153, 12] on link "Home" at bounding box center [148, 17] width 37 height 16
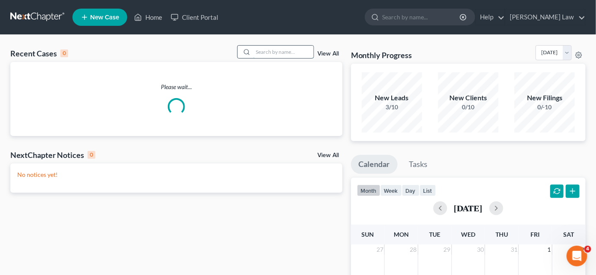
click at [269, 52] on input "search" at bounding box center [283, 52] width 60 height 12
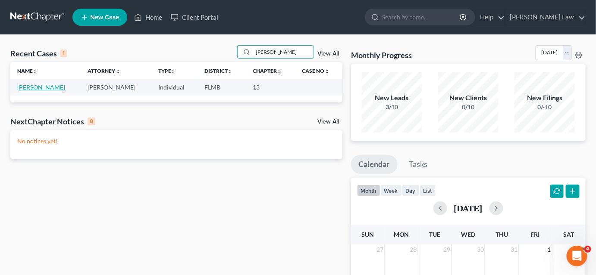
type input "[PERSON_NAME]"
click at [46, 87] on link "[PERSON_NAME]" at bounding box center [41, 87] width 48 height 7
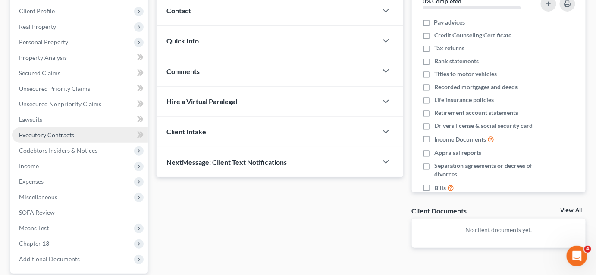
scroll to position [78, 0]
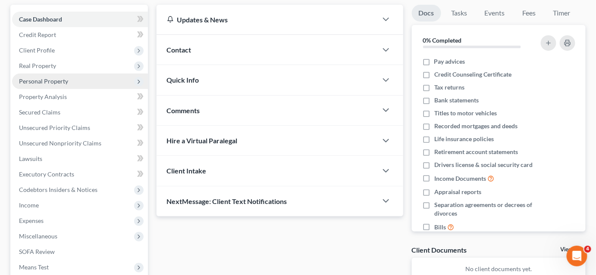
click at [56, 83] on span "Personal Property" at bounding box center [43, 81] width 49 height 7
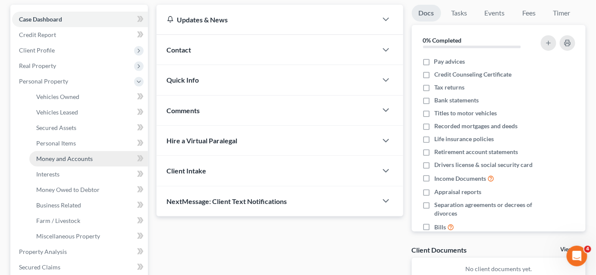
click at [67, 161] on span "Money and Accounts" at bounding box center [64, 158] width 56 height 7
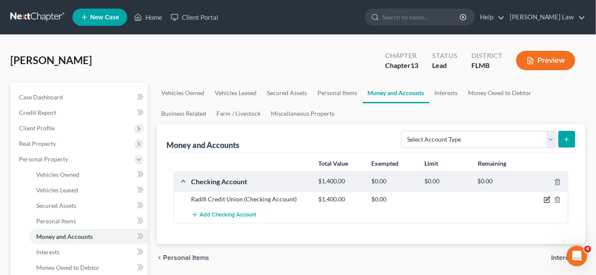
click at [547, 200] on icon "button" at bounding box center [546, 199] width 7 height 7
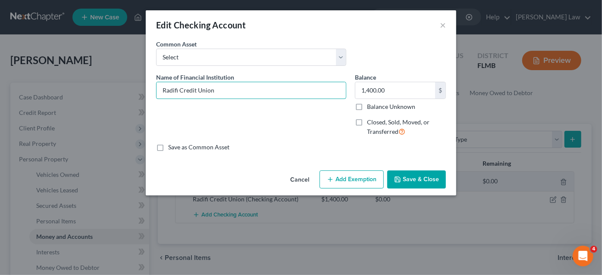
drag, startPoint x: 219, startPoint y: 88, endPoint x: 142, endPoint y: 88, distance: 77.1
click at [143, 88] on div "Edit Checking Account × An exemption set must first be selected from the Filing…" at bounding box center [301, 137] width 602 height 275
type input "Exeter Bank"
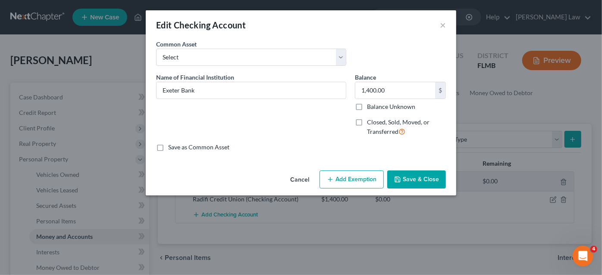
click at [399, 178] on icon "button" at bounding box center [397, 179] width 7 height 7
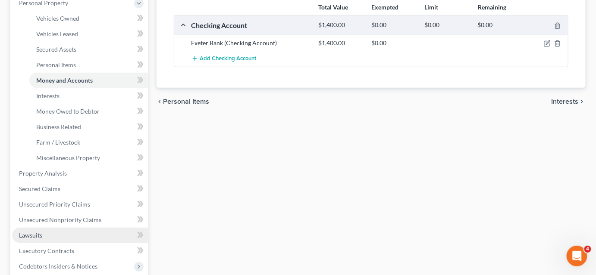
scroll to position [235, 0]
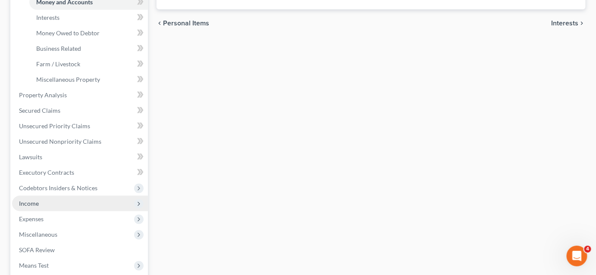
click at [53, 202] on span "Income" at bounding box center [80, 204] width 136 height 16
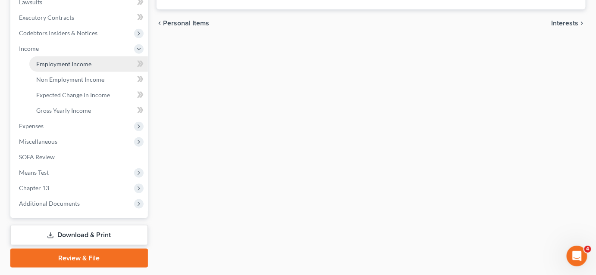
click at [60, 63] on span "Employment Income" at bounding box center [63, 63] width 55 height 7
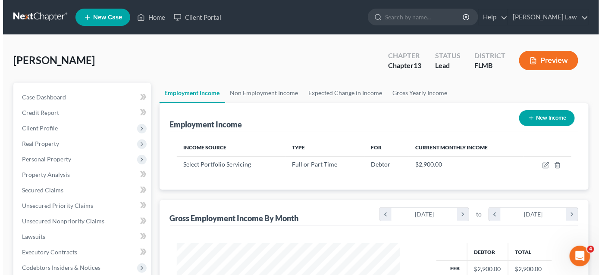
scroll to position [153, 240]
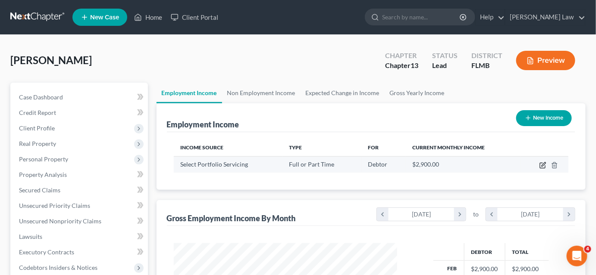
click at [544, 166] on icon "button" at bounding box center [542, 165] width 7 height 7
select select "0"
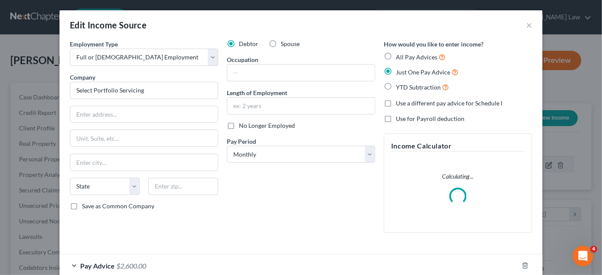
scroll to position [153, 243]
click at [263, 72] on input "text" at bounding box center [300, 73] width 147 height 16
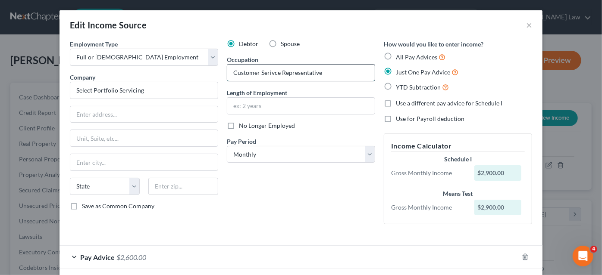
click at [265, 72] on input "Customer Serivce Representative" at bounding box center [300, 73] width 147 height 16
type input "Customer Service Representative"
click at [111, 117] on input "text" at bounding box center [143, 114] width 147 height 16
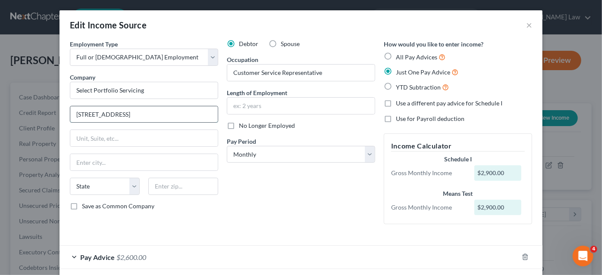
type input "[STREET_ADDRESS]"
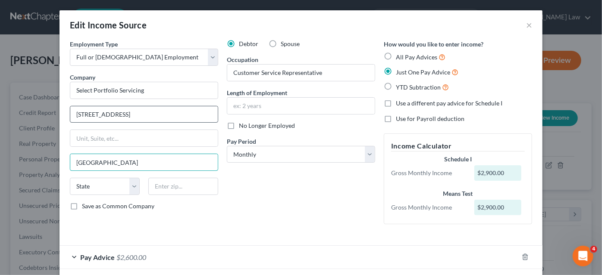
type input "[GEOGRAPHIC_DATA]"
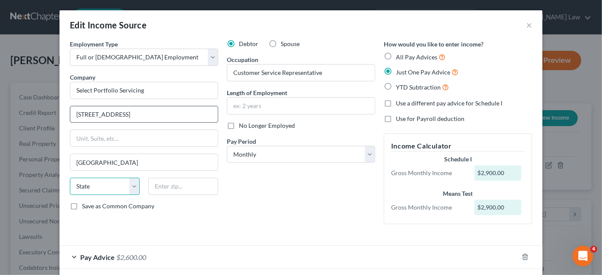
select select "9"
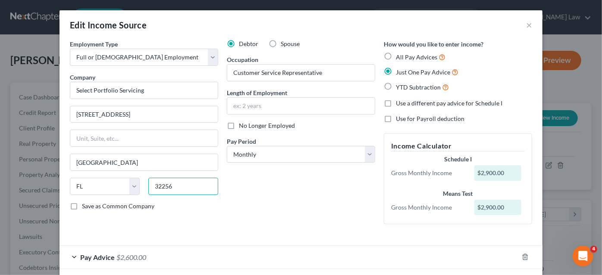
type input "32256"
click at [135, 225] on div "Employment Type * Select Full or [DEMOGRAPHIC_DATA] Employment Self Employment …" at bounding box center [143, 136] width 157 height 192
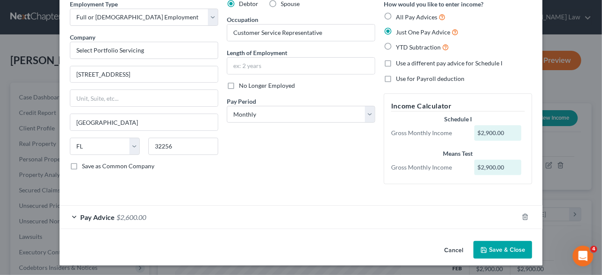
click at [149, 221] on div "Pay Advice $2,600.00" at bounding box center [288, 217] width 458 height 23
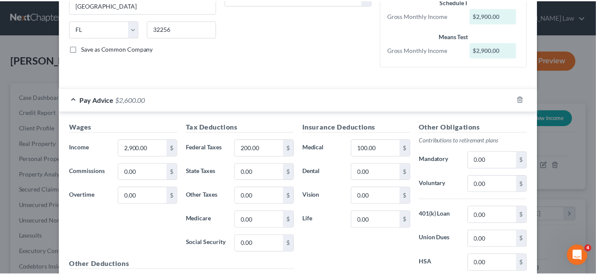
scroll to position [249, 0]
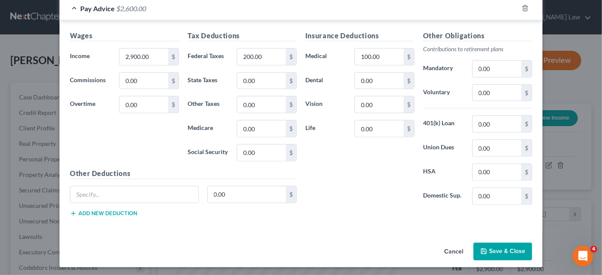
click at [482, 245] on button "Save & Close" at bounding box center [502, 252] width 59 height 18
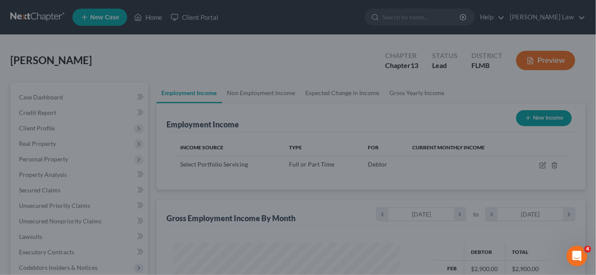
scroll to position [430747, 430660]
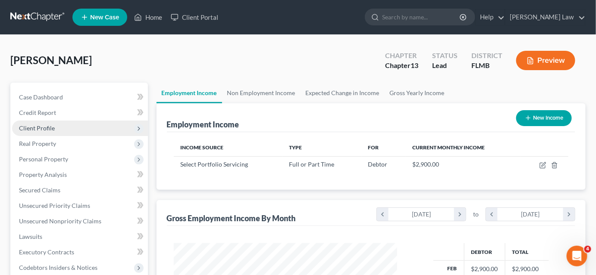
click at [63, 130] on span "Client Profile" at bounding box center [80, 129] width 136 height 16
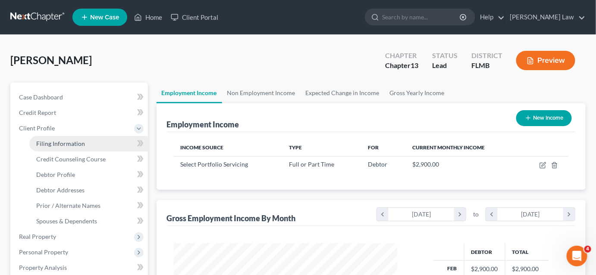
click at [87, 145] on link "Filing Information" at bounding box center [88, 144] width 118 height 16
select select "1"
select select "0"
select select "3"
select select "15"
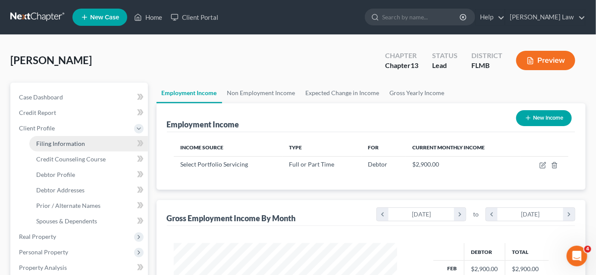
select select "0"
select select "9"
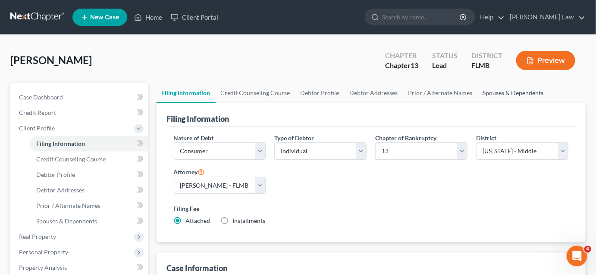
click at [497, 92] on link "Spouses & Dependents" at bounding box center [512, 93] width 71 height 21
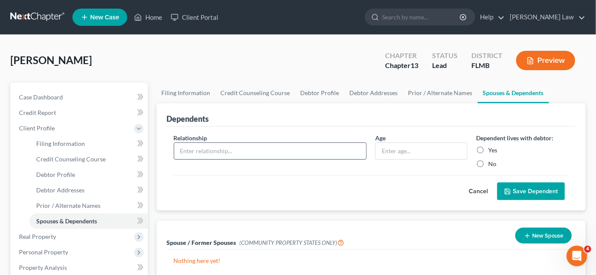
click at [248, 147] on input "text" at bounding box center [270, 151] width 192 height 16
type input "Son"
click at [387, 150] on input "text" at bounding box center [420, 151] width 91 height 16
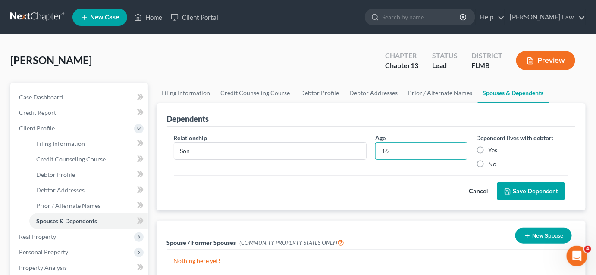
type input "16"
drag, startPoint x: 484, startPoint y: 150, endPoint x: 479, endPoint y: 152, distance: 5.5
click at [488, 150] on label "Yes" at bounding box center [492, 150] width 9 height 9
click at [491, 150] on input "Yes" at bounding box center [494, 149] width 6 height 6
radio input "true"
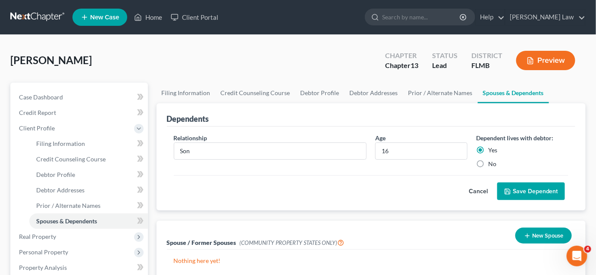
click at [488, 150] on label "Yes" at bounding box center [492, 150] width 9 height 9
click at [491, 150] on input "Yes" at bounding box center [494, 149] width 6 height 6
click at [516, 191] on button "Save Dependent" at bounding box center [531, 192] width 68 height 18
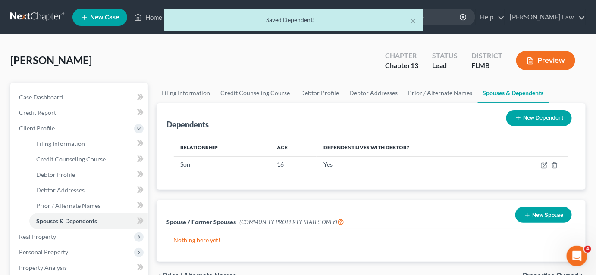
click at [538, 117] on button "New Dependent" at bounding box center [538, 118] width 65 height 16
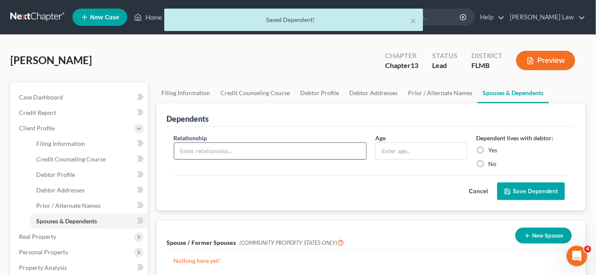
click at [250, 148] on input "text" at bounding box center [270, 151] width 192 height 16
type input "Son"
click at [387, 153] on input "text" at bounding box center [420, 151] width 91 height 16
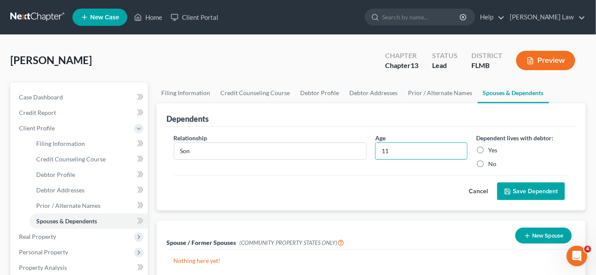
type input "11"
click at [488, 150] on label "Yes" at bounding box center [492, 150] width 9 height 9
click at [491, 150] on input "Yes" at bounding box center [494, 149] width 6 height 6
radio input "true"
click at [514, 187] on button "Save Dependent" at bounding box center [531, 192] width 68 height 18
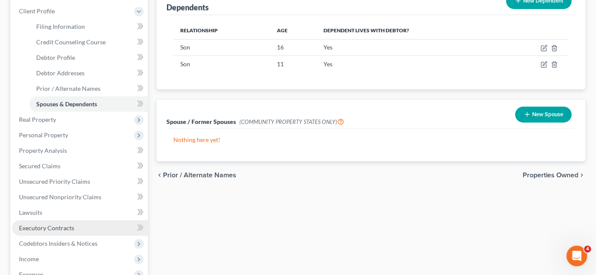
scroll to position [196, 0]
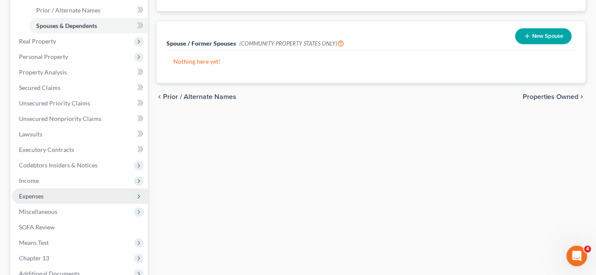
click at [54, 193] on span "Expenses" at bounding box center [80, 197] width 136 height 16
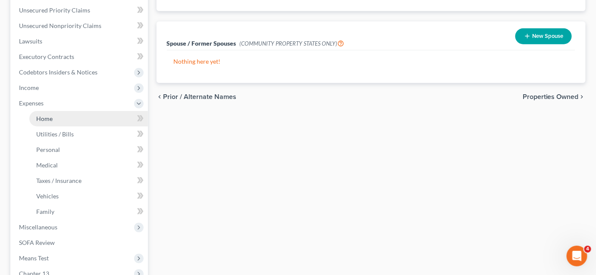
click at [65, 122] on link "Home" at bounding box center [88, 119] width 118 height 16
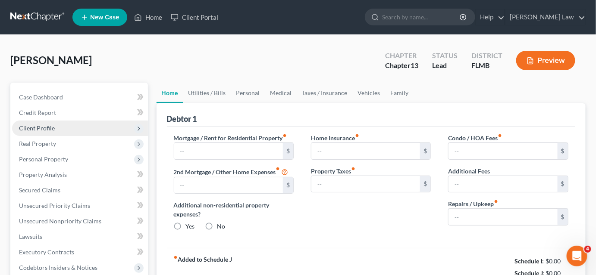
type input "0.00"
radio input "true"
type input "0.00"
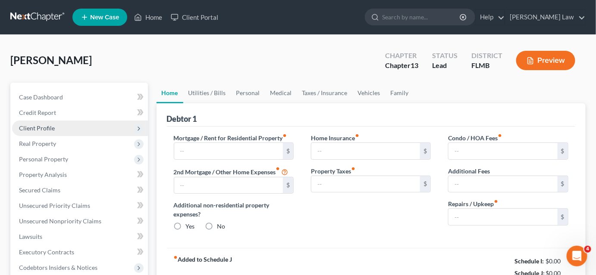
type input "0.00"
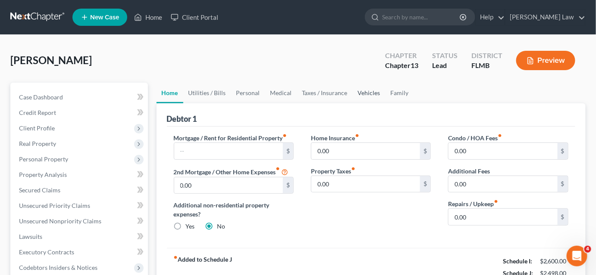
click at [362, 95] on link "Vehicles" at bounding box center [368, 93] width 33 height 21
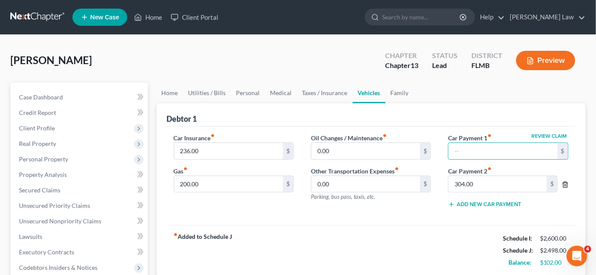
click at [566, 185] on icon "button" at bounding box center [564, 184] width 7 height 7
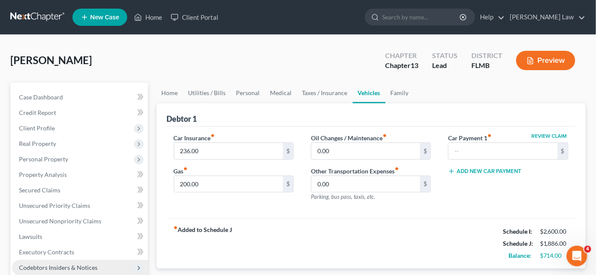
scroll to position [78, 0]
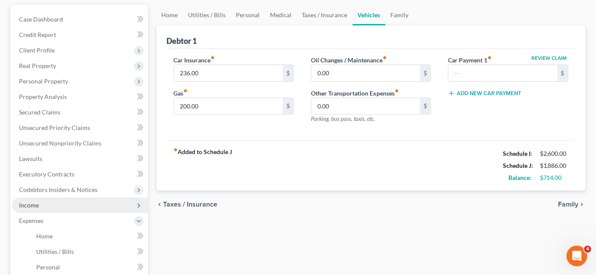
click at [44, 203] on span "Income" at bounding box center [80, 206] width 136 height 16
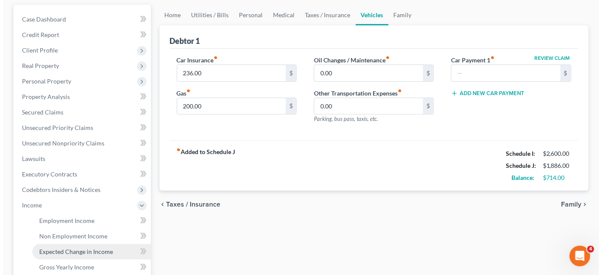
scroll to position [117, 0]
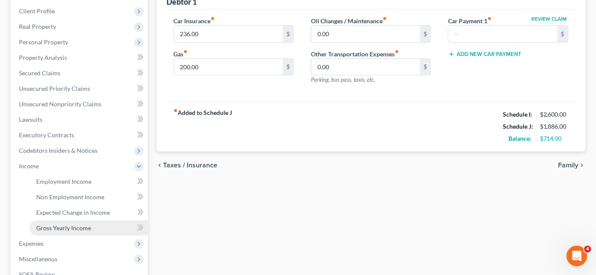
click at [69, 227] on span "Gross Yearly Income" at bounding box center [63, 227] width 55 height 7
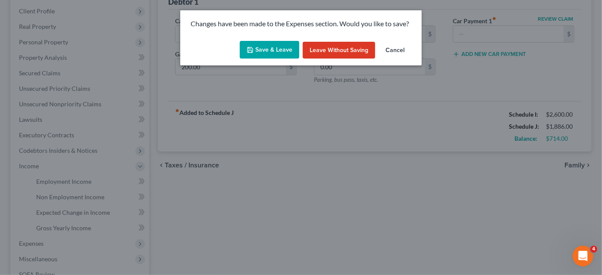
click at [262, 51] on button "Save & Leave" at bounding box center [269, 50] width 59 height 18
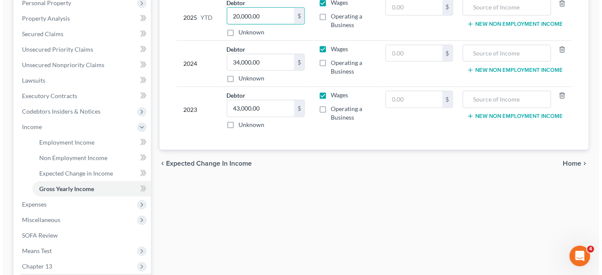
scroll to position [259, 0]
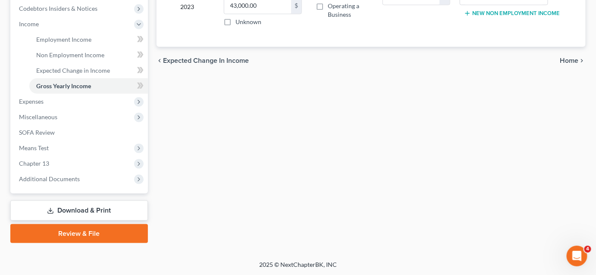
type input "20,000.00"
click at [58, 209] on link "Download & Print" at bounding box center [78, 211] width 137 height 20
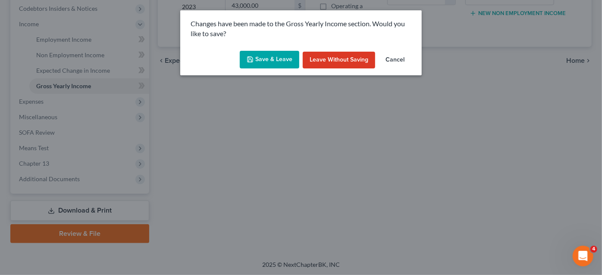
click at [390, 57] on button "Cancel" at bounding box center [394, 60] width 33 height 17
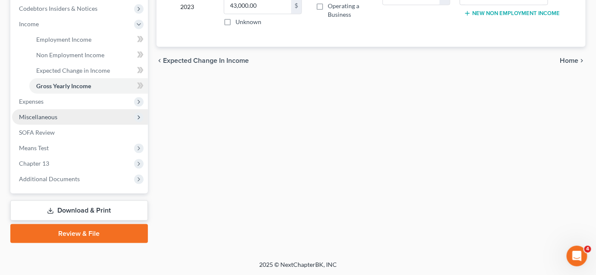
click at [24, 115] on span "Miscellaneous" at bounding box center [38, 116] width 38 height 7
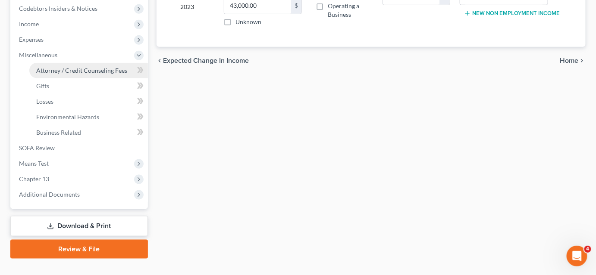
click at [67, 73] on span "Attorney / Credit Counseling Fees" at bounding box center [81, 70] width 91 height 7
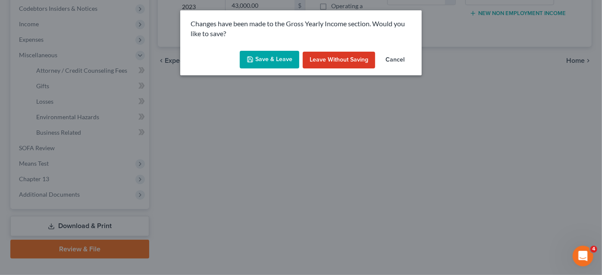
click at [270, 64] on button "Save & Leave" at bounding box center [269, 60] width 59 height 18
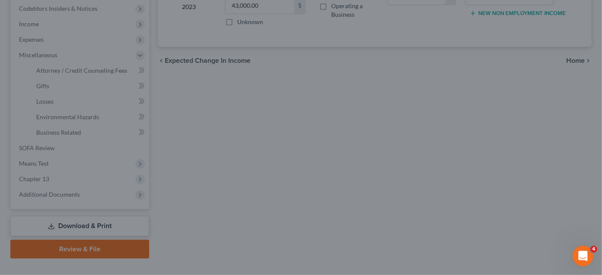
select select "0"
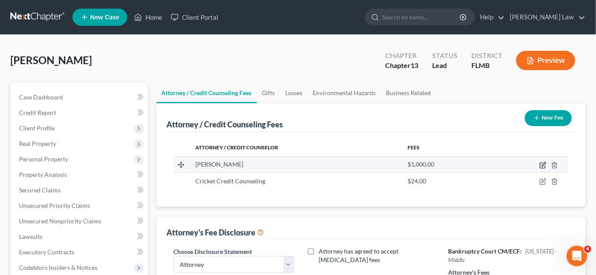
click at [543, 166] on icon "button" at bounding box center [542, 165] width 7 height 7
select select "9"
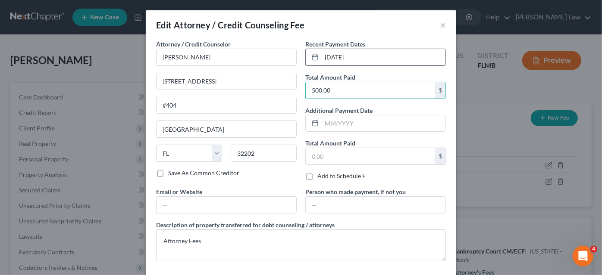
type input "500.00"
click at [325, 59] on input "[DATE]" at bounding box center [383, 57] width 124 height 16
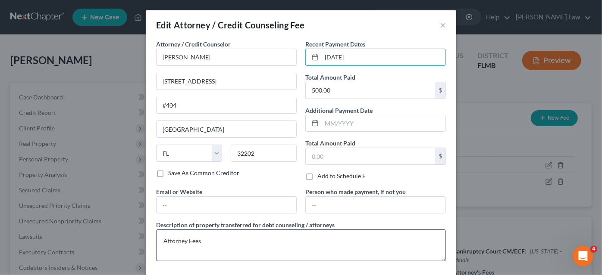
scroll to position [39, 0]
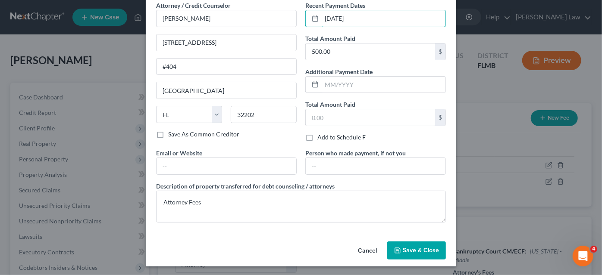
type input "[DATE]"
click at [400, 247] on button "Save & Close" at bounding box center [416, 251] width 59 height 18
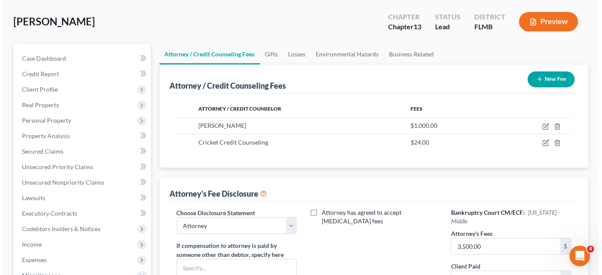
scroll to position [156, 0]
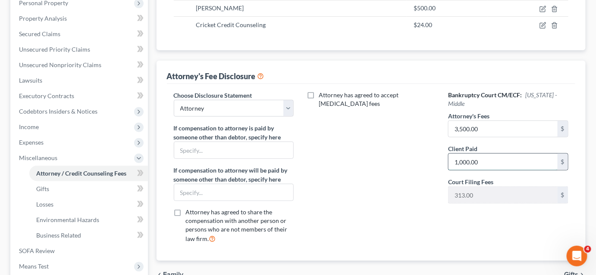
click at [477, 154] on input "1,000.00" at bounding box center [502, 162] width 109 height 16
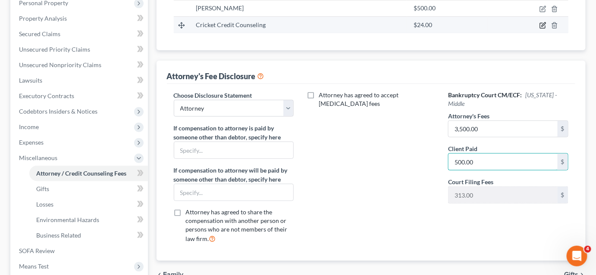
type input "500.00"
click at [539, 25] on icon "button" at bounding box center [542, 25] width 7 height 7
select select "9"
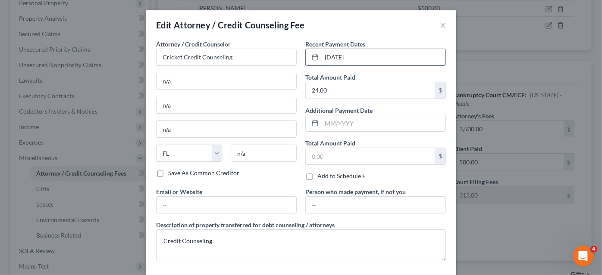
click at [370, 57] on input "[DATE]" at bounding box center [383, 57] width 124 height 16
click at [325, 58] on input "[DATE]" at bounding box center [383, 57] width 124 height 16
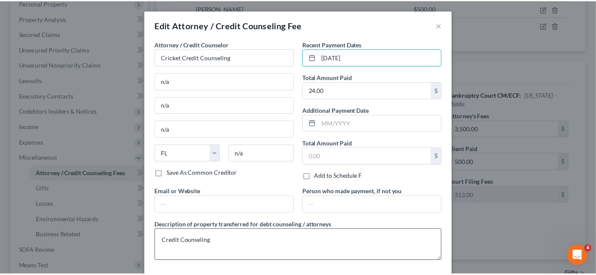
scroll to position [39, 0]
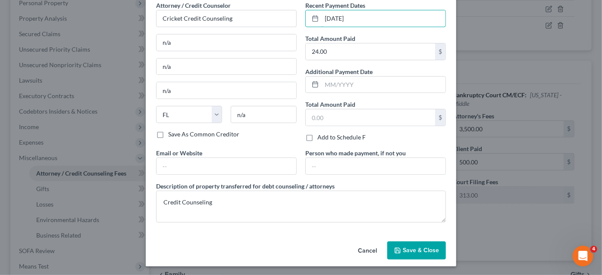
type input "[DATE]"
click at [397, 248] on icon "button" at bounding box center [397, 250] width 5 height 5
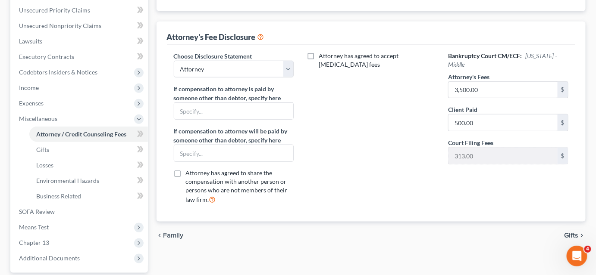
scroll to position [274, 0]
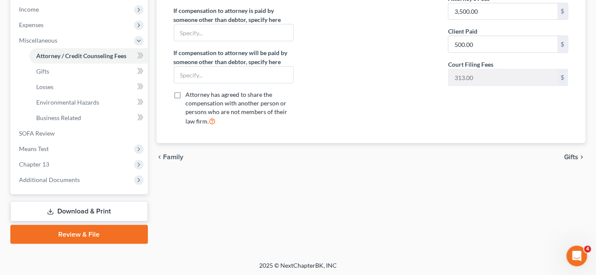
click at [79, 211] on link "Download & Print" at bounding box center [78, 212] width 137 height 20
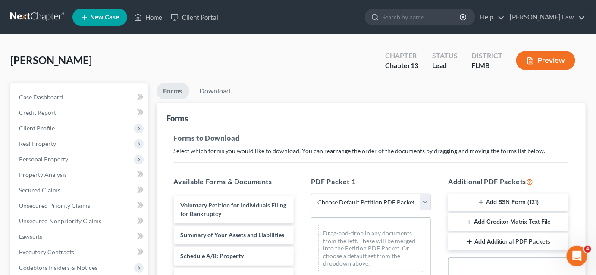
click at [355, 201] on select "Choose Default Petition PDF Packet Complete Bankruptcy Petition (all forms and …" at bounding box center [371, 202] width 120 height 17
select select "0"
click at [311, 194] on select "Choose Default Petition PDF Packet Complete Bankruptcy Petition (all forms and …" at bounding box center [371, 202] width 120 height 17
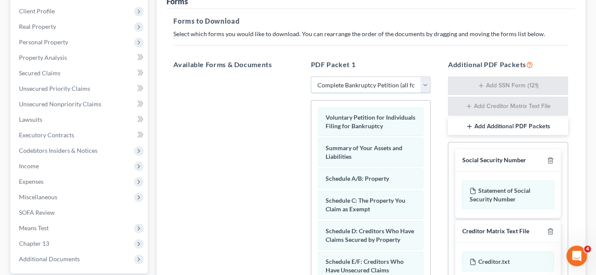
scroll to position [39, 0]
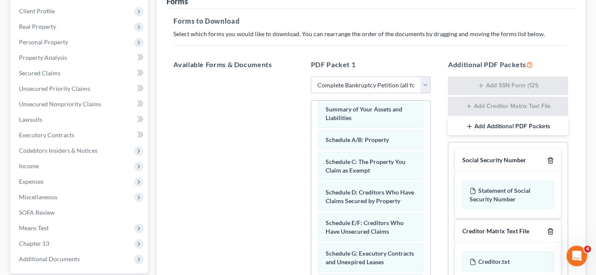
click at [550, 160] on icon "button" at bounding box center [550, 160] width 7 height 7
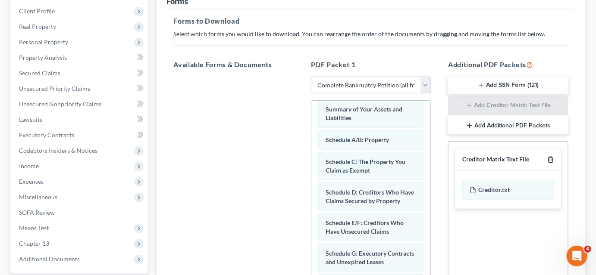
click at [550, 160] on line "button" at bounding box center [550, 161] width 0 height 2
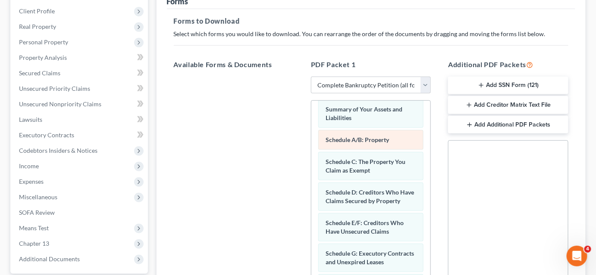
scroll to position [0, 0]
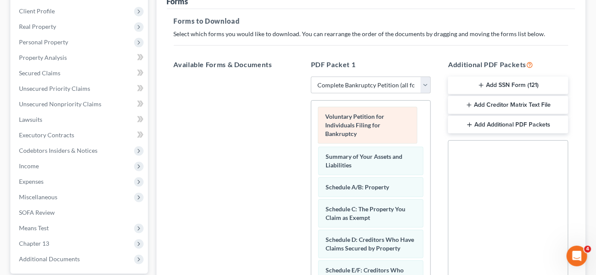
drag, startPoint x: 372, startPoint y: 130, endPoint x: 276, endPoint y: 131, distance: 96.5
drag, startPoint x: 344, startPoint y: 123, endPoint x: 238, endPoint y: 121, distance: 106.0
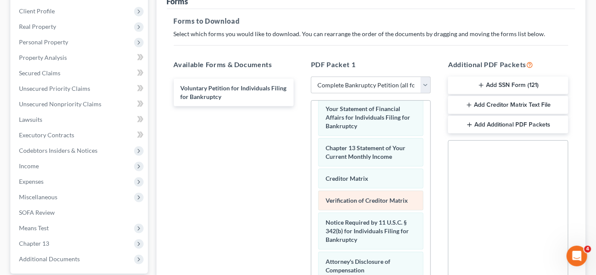
scroll to position [156, 0]
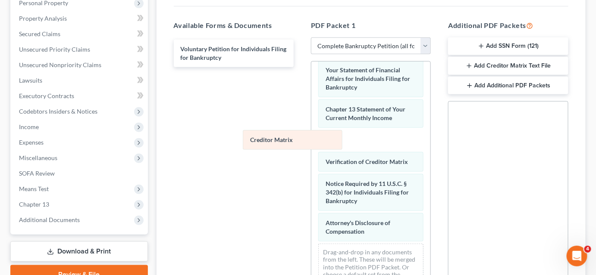
drag, startPoint x: 366, startPoint y: 141, endPoint x: 290, endPoint y: 139, distance: 76.7
click at [311, 140] on div "Creditor Matrix Summary of Your Assets and Liabilities Schedule A/B: Property S…" at bounding box center [370, 40] width 119 height 516
drag, startPoint x: 381, startPoint y: 145, endPoint x: 316, endPoint y: 143, distance: 65.5
click at [311, 140] on div "Creditor Matrix Summary of Your Assets and Liabilities Schedule A/B: Property S…" at bounding box center [370, 40] width 119 height 516
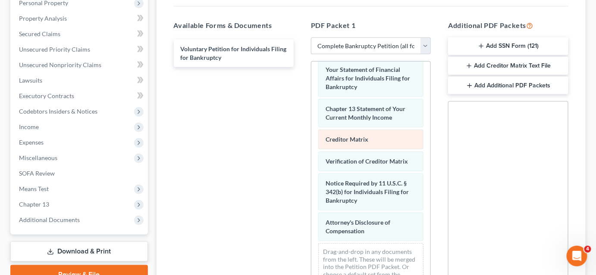
click at [311, 117] on div "Summary of Your Assets and Liabilities Schedule A/B: Property Schedule C: The P…" at bounding box center [370, 40] width 119 height 516
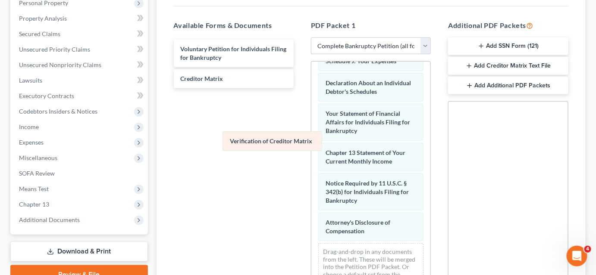
drag, startPoint x: 379, startPoint y: 167, endPoint x: 249, endPoint y: 120, distance: 137.8
click at [311, 120] on div "Verification of Creditor Matrix Summary of Your Assets and Liabilities Schedule…" at bounding box center [370, 61] width 119 height 472
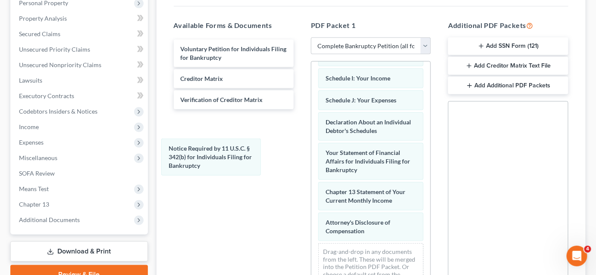
drag, startPoint x: 384, startPoint y: 191, endPoint x: 249, endPoint y: 145, distance: 142.3
click at [311, 150] on div "Notice Required by 11 U.S.C. § 342(b) for Individuals Filing for Bankruptcy Sum…" at bounding box center [370, 81] width 119 height 433
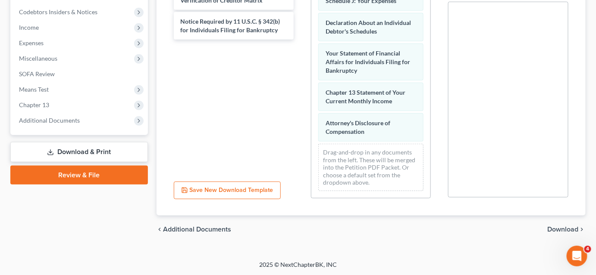
click at [549, 227] on span "Download" at bounding box center [562, 229] width 31 height 7
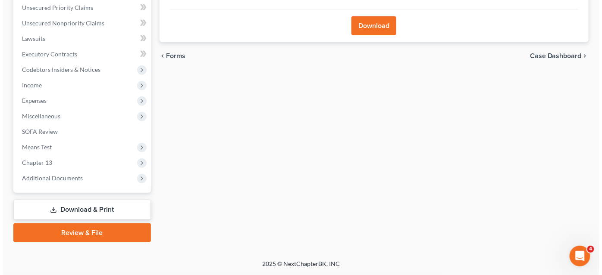
scroll to position [197, 0]
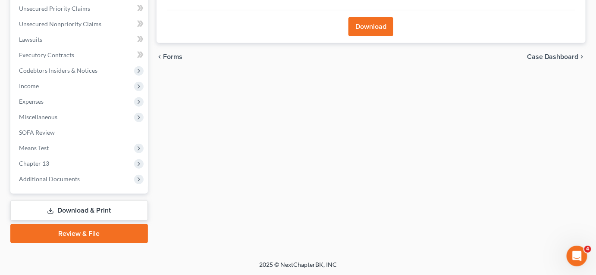
click at [376, 37] on div "Download" at bounding box center [371, 26] width 408 height 33
click at [377, 28] on button "Download" at bounding box center [370, 26] width 45 height 19
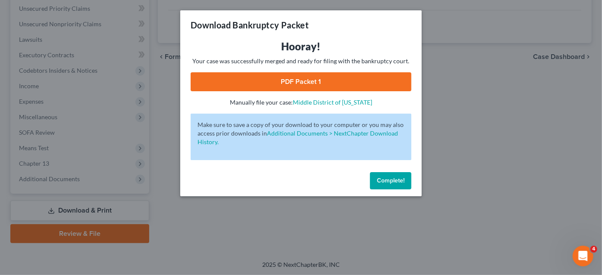
click at [345, 77] on link "PDF Packet 1" at bounding box center [300, 81] width 221 height 19
